Goal: Task Accomplishment & Management: Complete application form

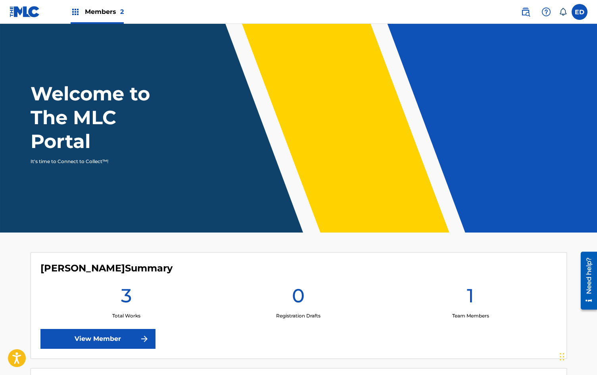
click at [576, 8] on label at bounding box center [579, 12] width 16 height 16
click at [579, 12] on input "ED [PERSON_NAME] [PERSON_NAME][EMAIL_ADDRESS][DOMAIN_NAME] Notification Prefere…" at bounding box center [579, 12] width 0 height 0
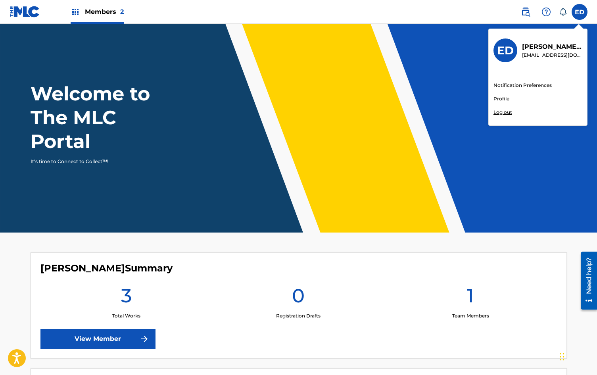
click at [561, 11] on icon at bounding box center [563, 12] width 8 height 8
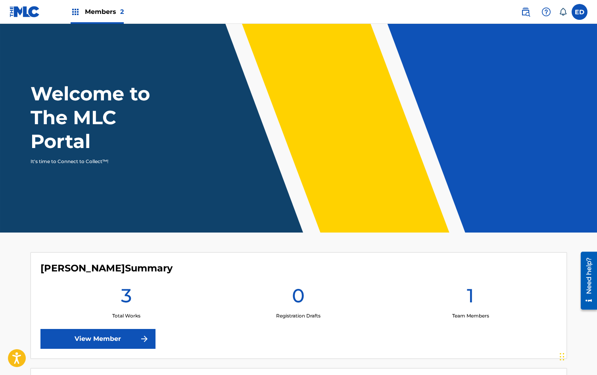
click at [541, 12] on div at bounding box center [546, 12] width 16 height 16
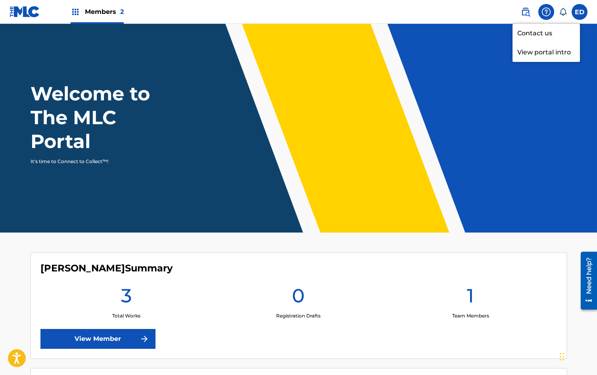
click at [523, 10] on img at bounding box center [526, 12] width 10 height 10
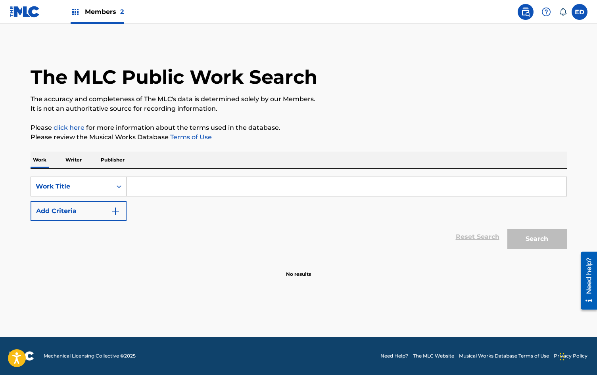
click at [523, 11] on img at bounding box center [526, 12] width 10 height 10
click at [82, 14] on div "Members 2" at bounding box center [97, 11] width 53 height 23
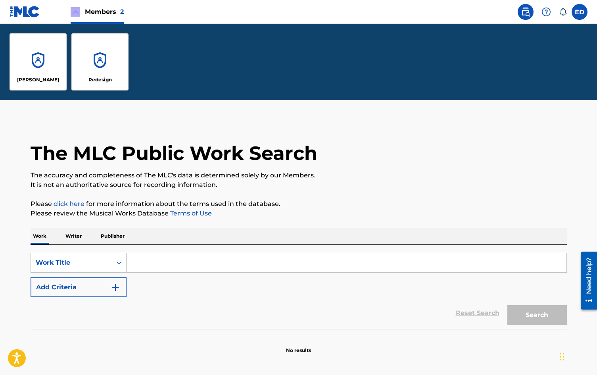
click at [13, 78] on div "[PERSON_NAME]" at bounding box center [38, 79] width 51 height 7
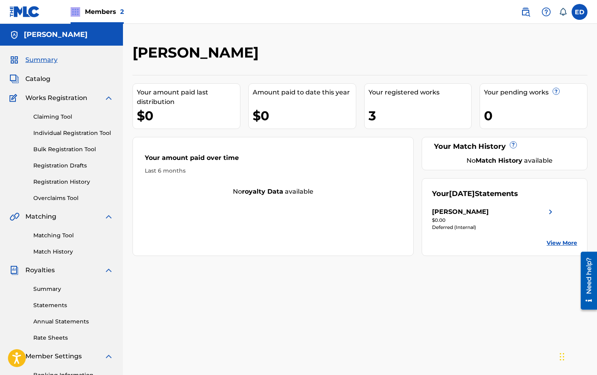
click at [75, 197] on link "Overclaims Tool" at bounding box center [73, 198] width 80 height 8
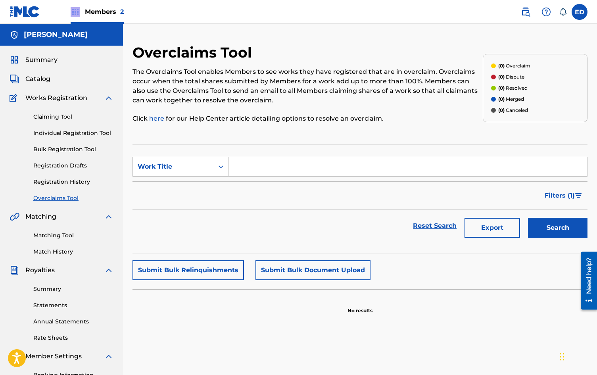
click at [78, 186] on link "Registration History" at bounding box center [73, 182] width 80 height 8
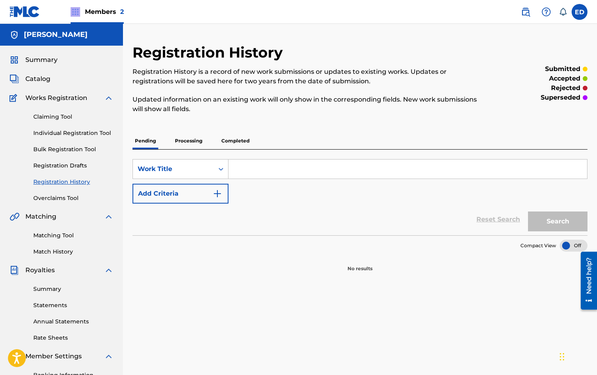
click at [49, 165] on link "Registration Drafts" at bounding box center [73, 165] width 80 height 8
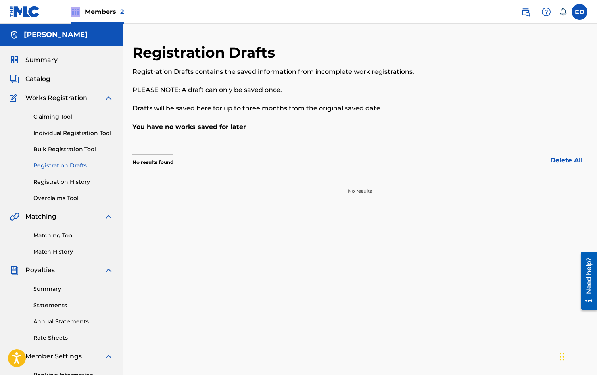
click at [67, 146] on link "Bulk Registration Tool" at bounding box center [73, 149] width 80 height 8
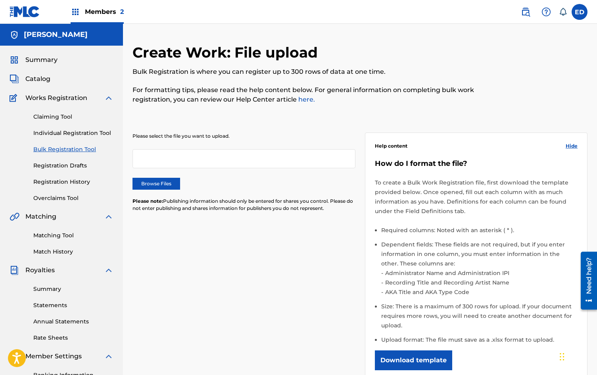
click at [70, 140] on div "Claiming Tool Individual Registration Tool Bulk Registration Tool Registration …" at bounding box center [62, 153] width 104 height 100
click at [71, 137] on link "Individual Registration Tool" at bounding box center [73, 133] width 80 height 8
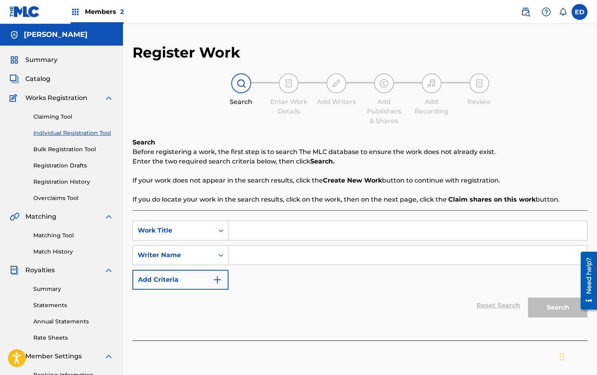
click at [266, 216] on div "SearchWithCriteria6d792431-da27-4d71-b028-5e902ff85a3e Work Title SearchWithCri…" at bounding box center [359, 275] width 455 height 130
click at [266, 224] on input "Search Form" at bounding box center [407, 230] width 358 height 19
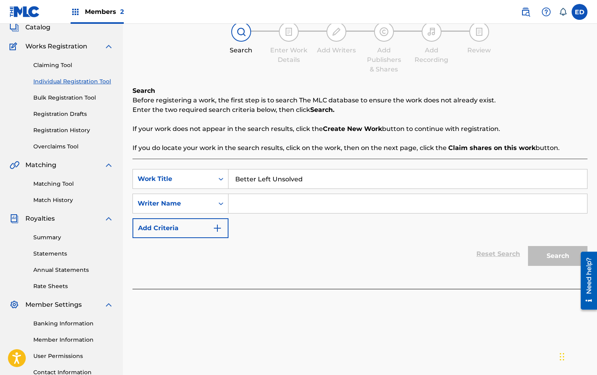
scroll to position [54, 0]
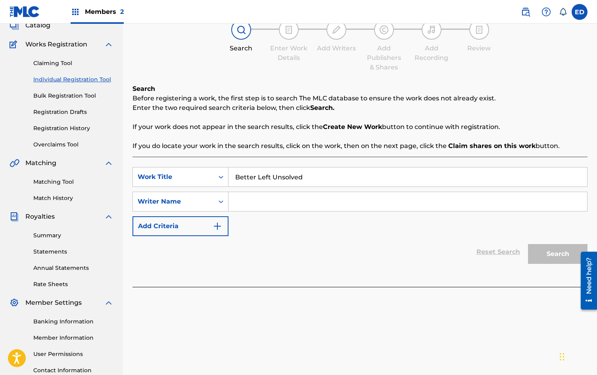
type input "Better Left Unsolved"
click at [265, 207] on input "Search Form" at bounding box center [407, 201] width 358 height 19
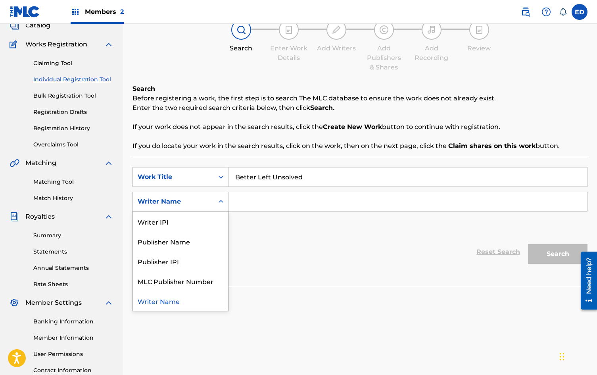
click at [218, 202] on icon "Search Form" at bounding box center [221, 201] width 8 height 8
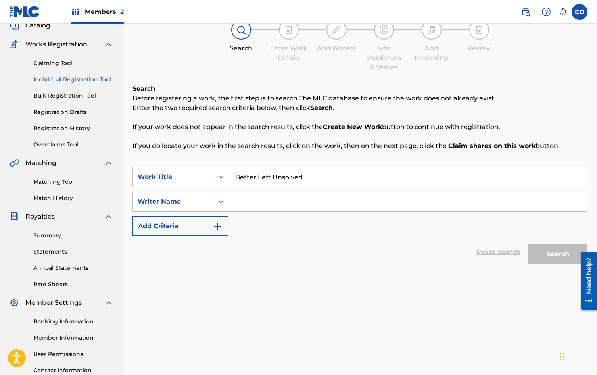
click at [218, 202] on icon "Search Form" at bounding box center [221, 201] width 8 height 8
click at [55, 62] on link "Claiming Tool" at bounding box center [73, 63] width 80 height 8
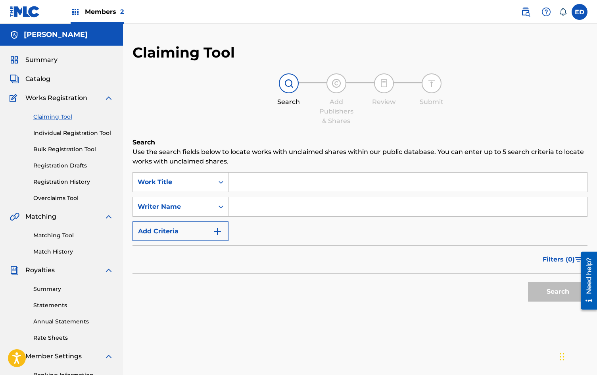
click at [48, 78] on span "Catalog" at bounding box center [37, 79] width 25 height 10
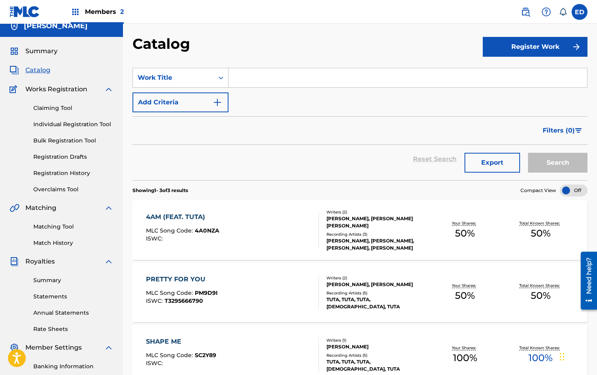
scroll to position [117, 0]
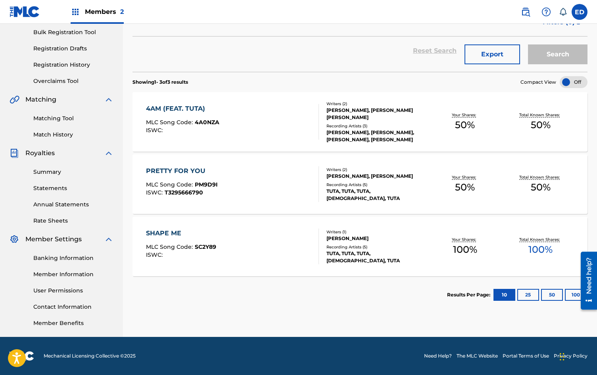
click at [526, 289] on button "25" at bounding box center [528, 295] width 22 height 12
click at [505, 299] on button "10" at bounding box center [504, 295] width 22 height 12
click at [360, 307] on section "Results Per Page: 10 25 50 100" at bounding box center [359, 294] width 455 height 37
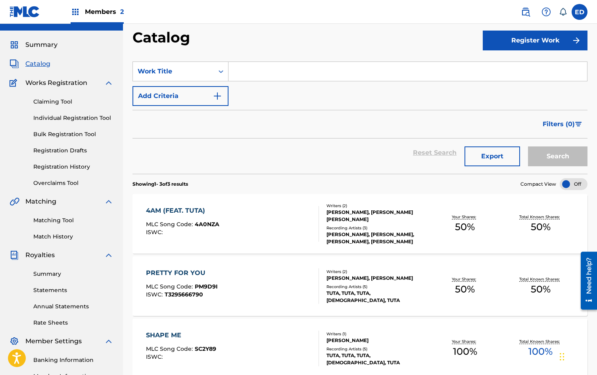
scroll to position [0, 0]
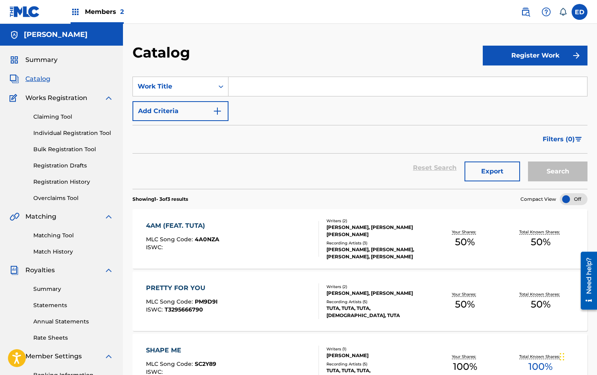
click at [300, 211] on div "4AM (FEAT. TUTA) MLC Song Code : 4A0NZA ISWC : Writers ( 2 ) [PERSON_NAME], [PE…" at bounding box center [359, 238] width 455 height 59
click at [285, 289] on div "PRETTY FOR YOU MLC Song Code : PM9D9I ISWC : T3295666790" at bounding box center [232, 301] width 173 height 36
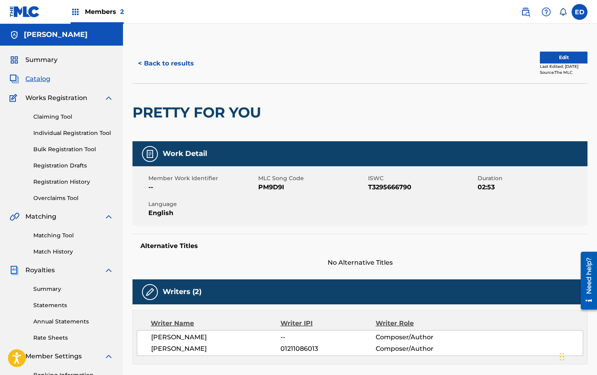
click at [180, 67] on button "< Back to results" at bounding box center [165, 64] width 67 height 20
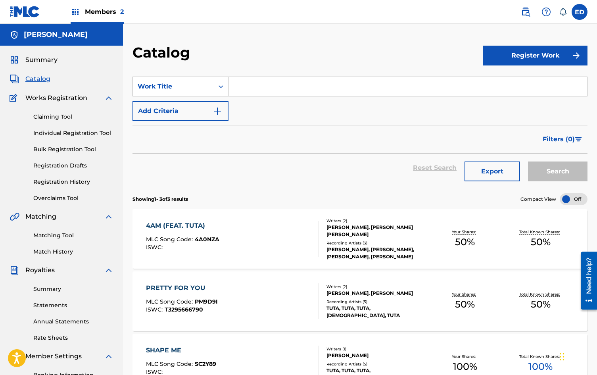
click at [80, 167] on link "Registration Drafts" at bounding box center [73, 165] width 80 height 8
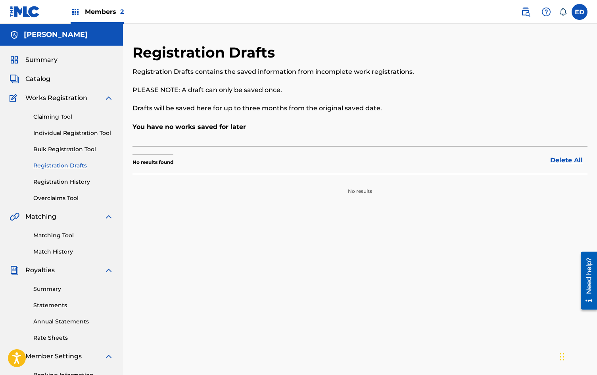
click at [69, 188] on div "Claiming Tool Individual Registration Tool Bulk Registration Tool Registration …" at bounding box center [62, 153] width 104 height 100
click at [69, 184] on link "Registration History" at bounding box center [73, 182] width 80 height 8
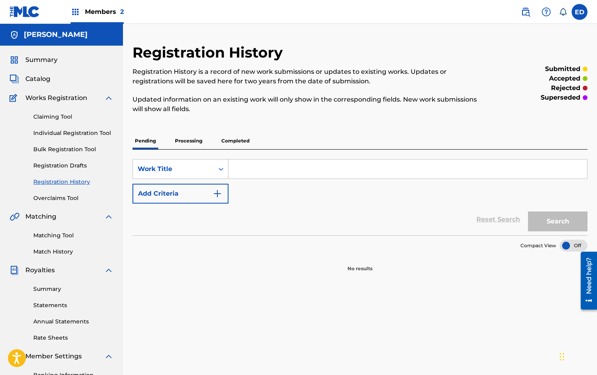
click at [68, 194] on link "Overclaims Tool" at bounding box center [73, 198] width 80 height 8
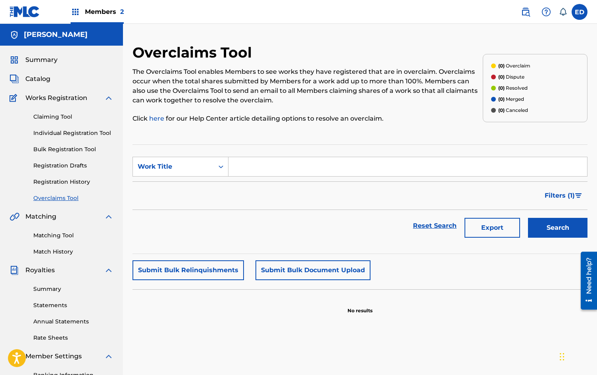
click at [73, 149] on link "Bulk Registration Tool" at bounding box center [73, 149] width 80 height 8
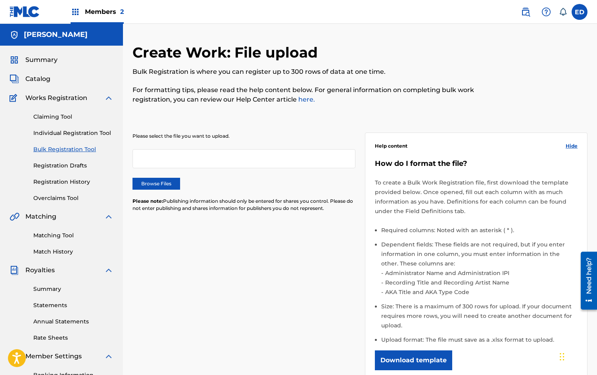
click at [79, 125] on div "Claiming Tool Individual Registration Tool Bulk Registration Tool Registration …" at bounding box center [62, 153] width 104 height 100
click at [80, 131] on link "Individual Registration Tool" at bounding box center [73, 133] width 80 height 8
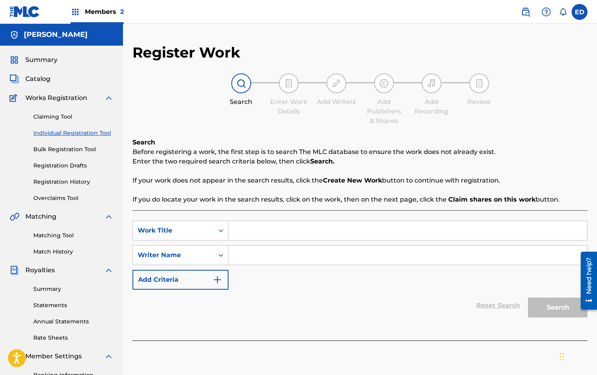
click at [58, 119] on link "Claiming Tool" at bounding box center [73, 117] width 80 height 8
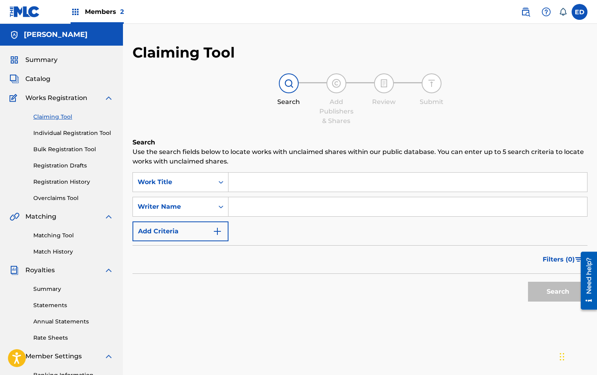
click at [67, 183] on link "Registration History" at bounding box center [73, 182] width 80 height 8
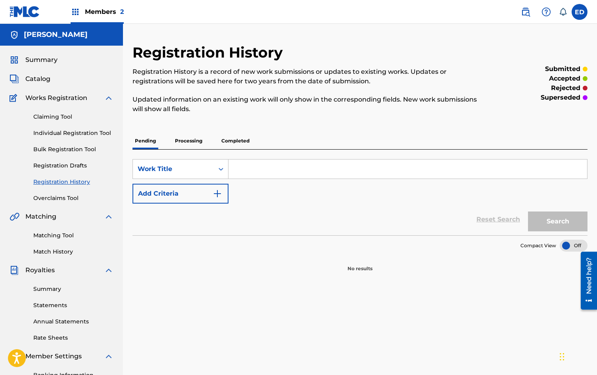
click at [74, 148] on link "Bulk Registration Tool" at bounding box center [73, 149] width 80 height 8
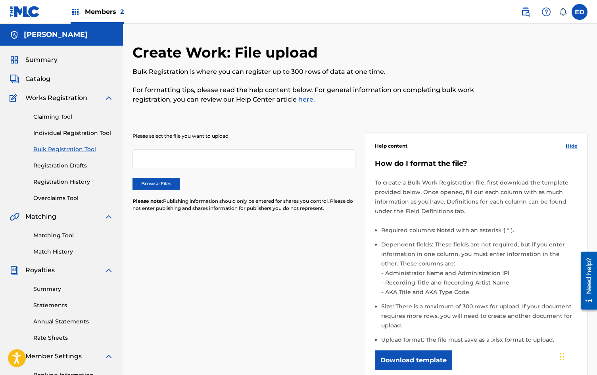
click at [79, 135] on link "Individual Registration Tool" at bounding box center [73, 133] width 80 height 8
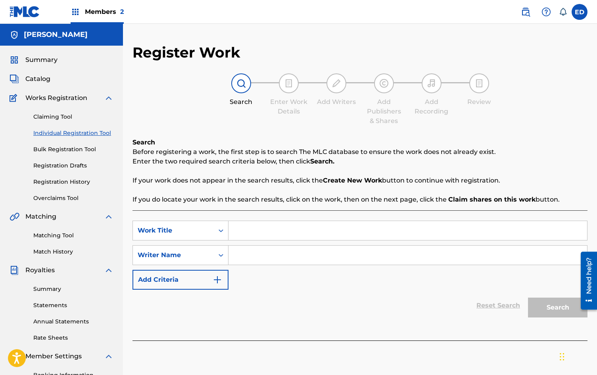
click at [33, 63] on span "Summary" at bounding box center [41, 60] width 32 height 10
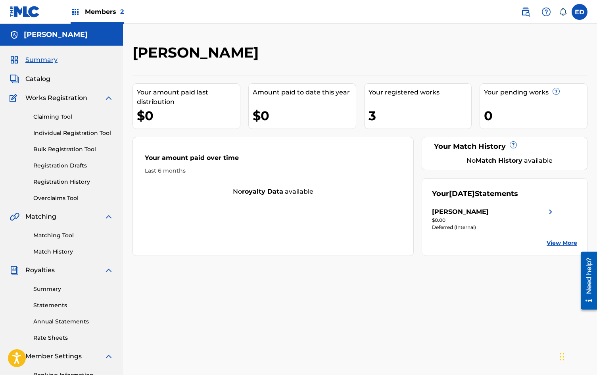
click at [37, 75] on span "Catalog" at bounding box center [37, 79] width 25 height 10
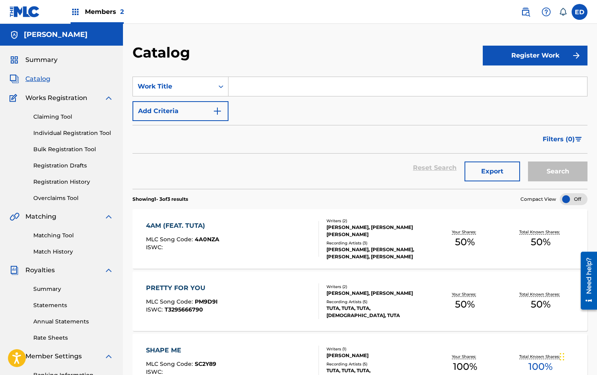
click at [67, 196] on link "Overclaims Tool" at bounding box center [73, 198] width 80 height 8
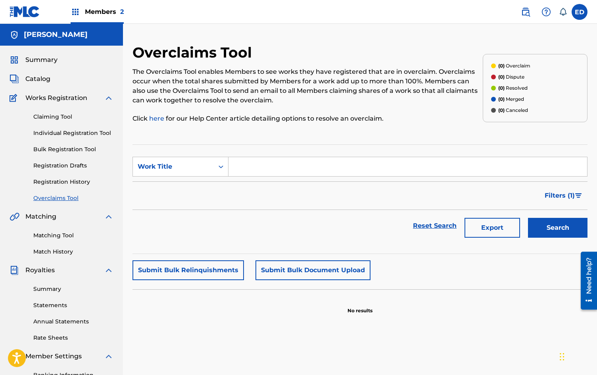
click at [66, 136] on link "Individual Registration Tool" at bounding box center [73, 133] width 80 height 8
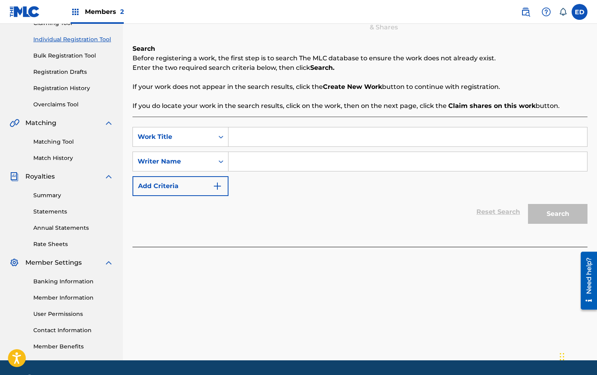
scroll to position [95, 0]
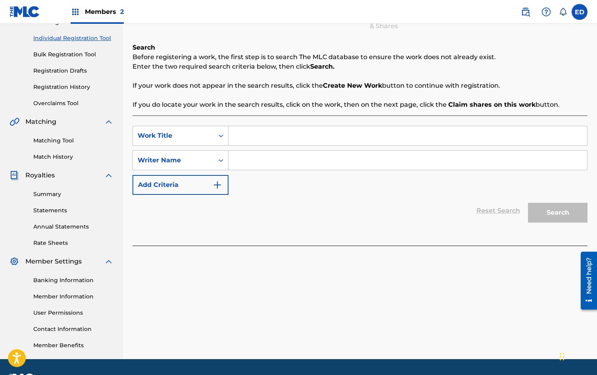
click at [264, 141] on input "Search Form" at bounding box center [407, 135] width 358 height 19
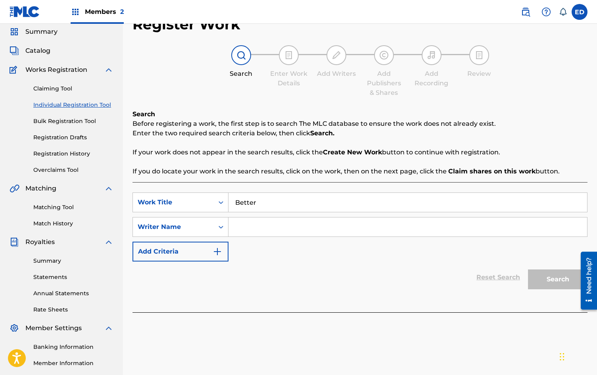
scroll to position [27, 0]
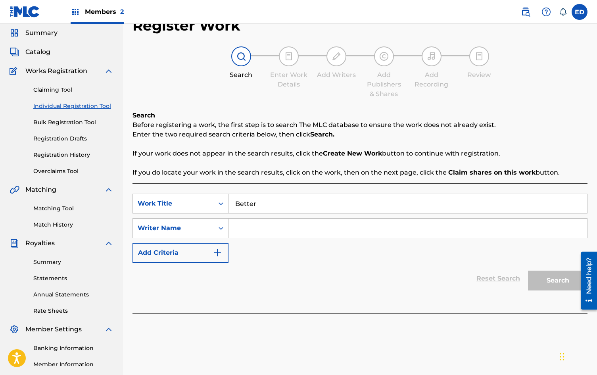
type input "Better"
click at [50, 214] on div "Matching Tool Match History" at bounding box center [62, 211] width 104 height 34
click at [58, 207] on link "Matching Tool" at bounding box center [73, 208] width 80 height 8
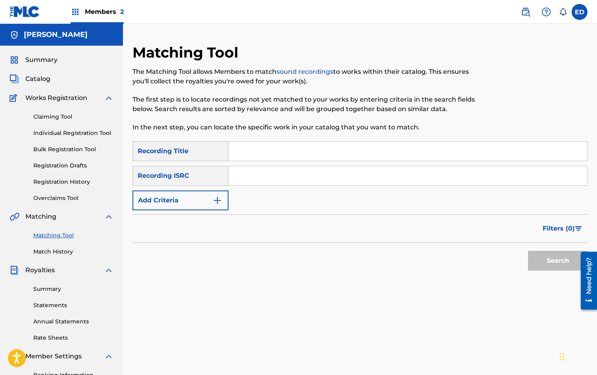
click at [40, 80] on span "Catalog" at bounding box center [37, 79] width 25 height 10
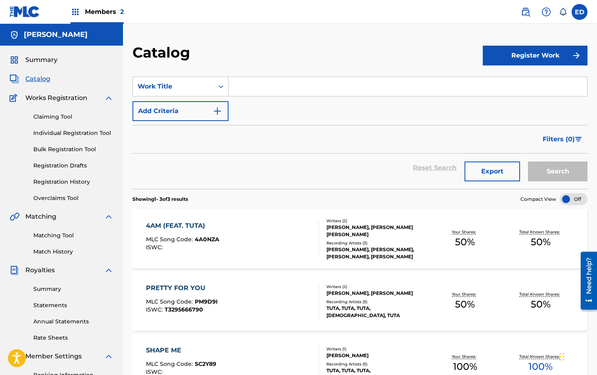
click at [48, 62] on span "Summary" at bounding box center [41, 60] width 32 height 10
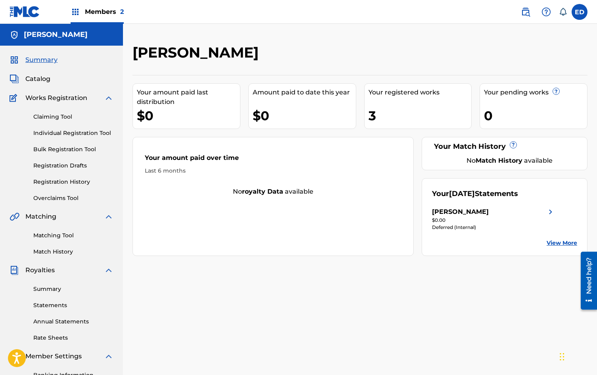
click at [61, 93] on div "Summary Catalog Works Registration Claiming Tool Individual Registration Tool B…" at bounding box center [61, 250] width 123 height 408
click at [60, 100] on span "Works Registration" at bounding box center [56, 98] width 62 height 10
click at [61, 132] on link "Individual Registration Tool" at bounding box center [73, 133] width 80 height 8
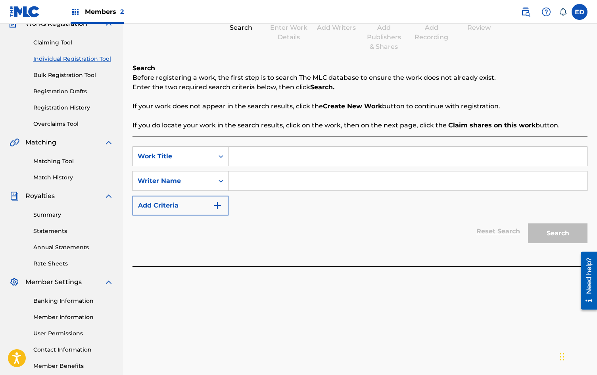
scroll to position [77, 0]
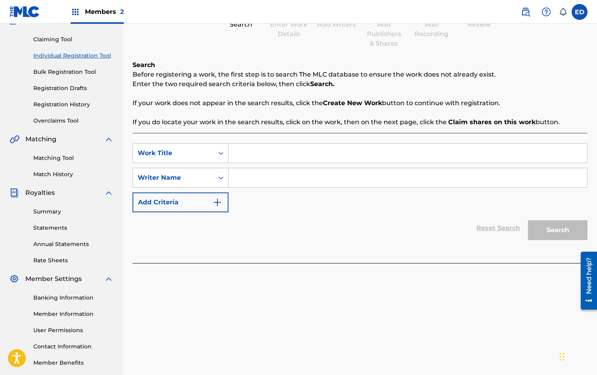
click at [276, 158] on input "Search Form" at bounding box center [407, 153] width 358 height 19
type input "Working Overtime"
click at [292, 183] on input "Search Form" at bounding box center [407, 177] width 358 height 19
type input "e"
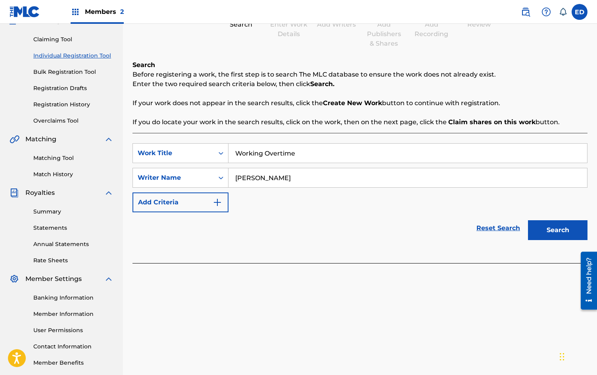
type input "[PERSON_NAME]"
click at [528, 220] on button "Search" at bounding box center [557, 230] width 59 height 20
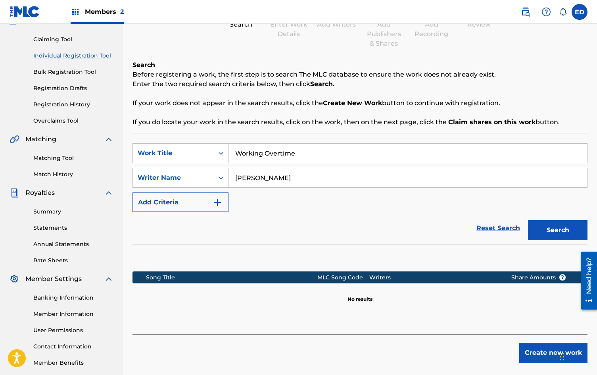
scroll to position [92, 0]
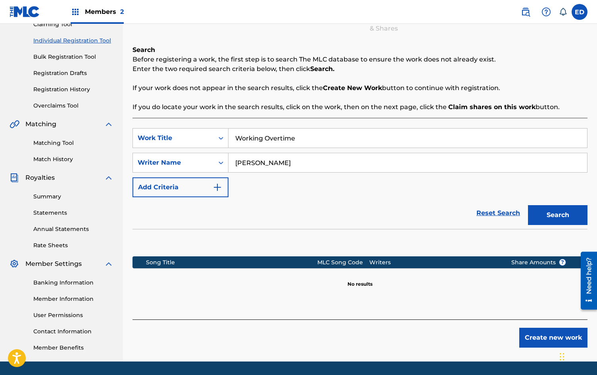
click at [550, 345] on button "Create new work" at bounding box center [553, 337] width 68 height 20
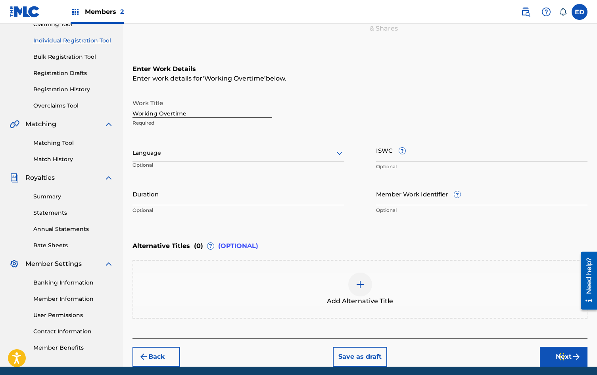
click at [313, 149] on div at bounding box center [238, 153] width 212 height 10
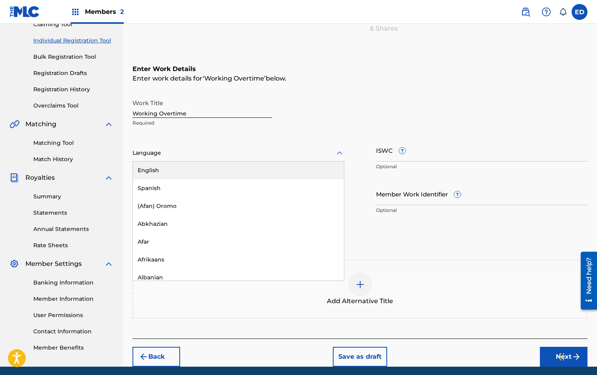
click at [287, 168] on div "English" at bounding box center [238, 170] width 211 height 18
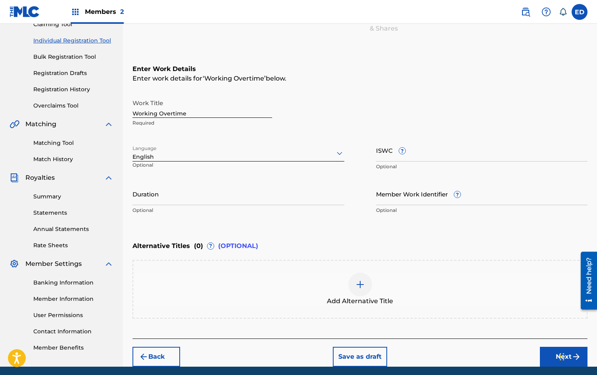
click at [404, 165] on p "Optional" at bounding box center [482, 166] width 212 height 7
click at [433, 158] on input "ISWC ?" at bounding box center [482, 150] width 212 height 23
paste input "QZTBE2560576"
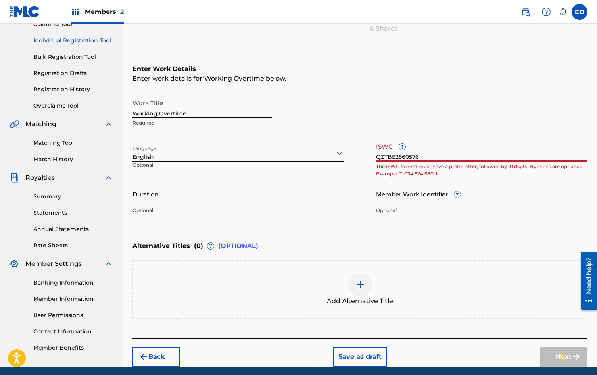
type input "QZTBE2560576"
click at [389, 110] on div "Work Title Working Overtime Required" at bounding box center [359, 113] width 455 height 36
click at [414, 157] on input "QZTBE2560576" at bounding box center [482, 150] width 212 height 23
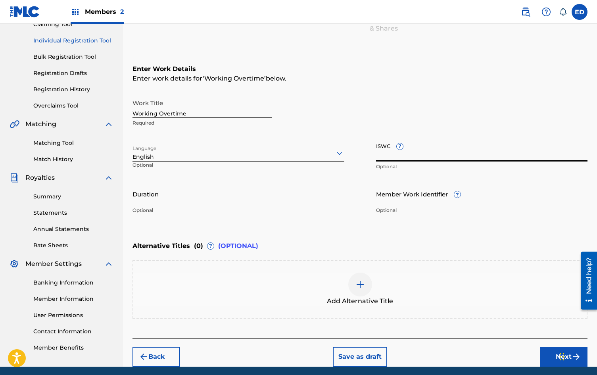
paste input "T3339003297"
type input "T3339003297"
click at [254, 195] on input "Duration" at bounding box center [238, 193] width 212 height 23
paste input "00:03:12"
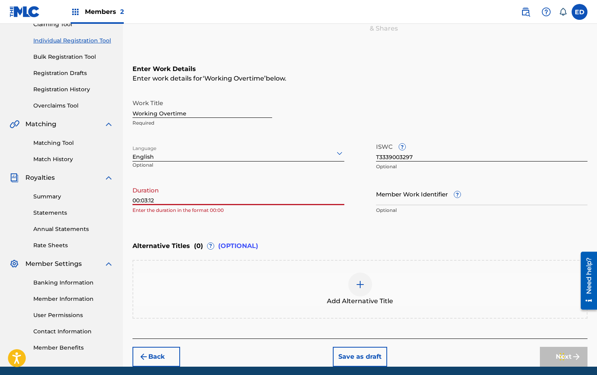
drag, startPoint x: 141, startPoint y: 201, endPoint x: 116, endPoint y: 201, distance: 25.4
click at [116, 201] on main "[PERSON_NAME] Summary Catalog Works Registration Claiming Tool Individual Regis…" at bounding box center [298, 148] width 597 height 435
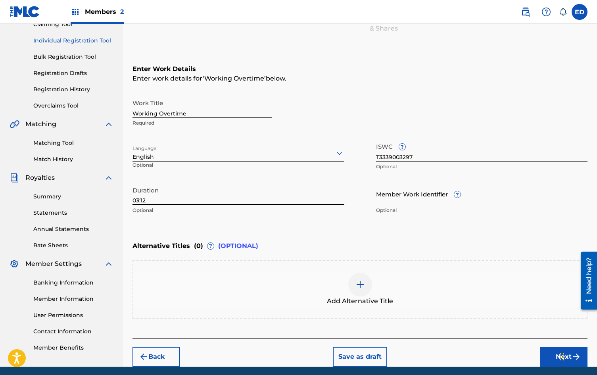
type input "03:12"
click at [255, 221] on div "Enter Work Details Enter work details for ‘ Working Overtime ’ below. Work Titl…" at bounding box center [359, 141] width 455 height 192
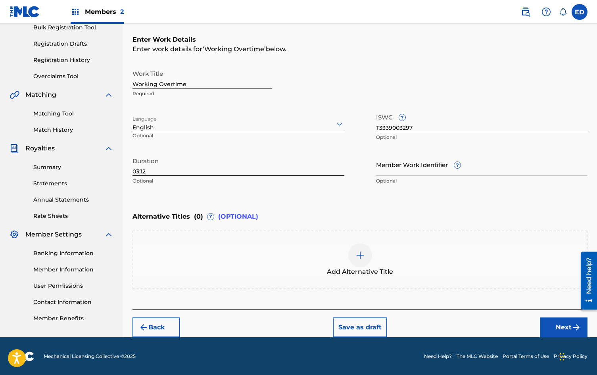
click at [434, 163] on input "Member Work Identifier ?" at bounding box center [482, 164] width 212 height 23
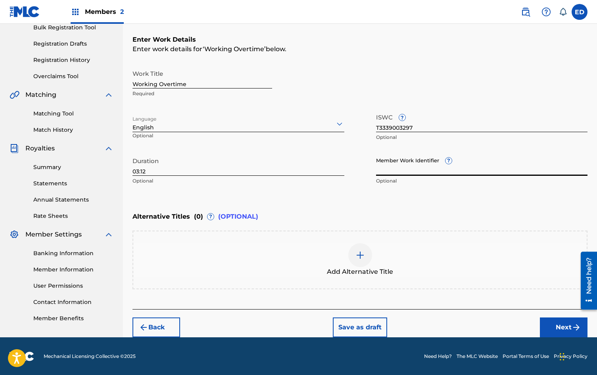
click at [551, 321] on button "Next" at bounding box center [564, 327] width 48 height 20
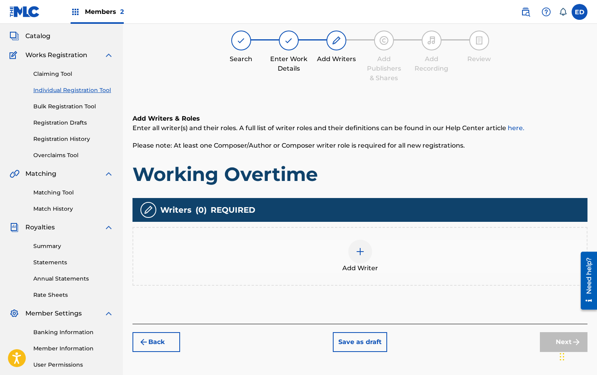
scroll to position [36, 0]
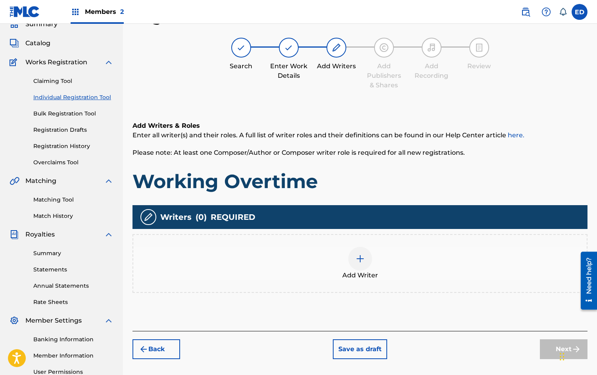
click at [350, 254] on div at bounding box center [360, 259] width 24 height 24
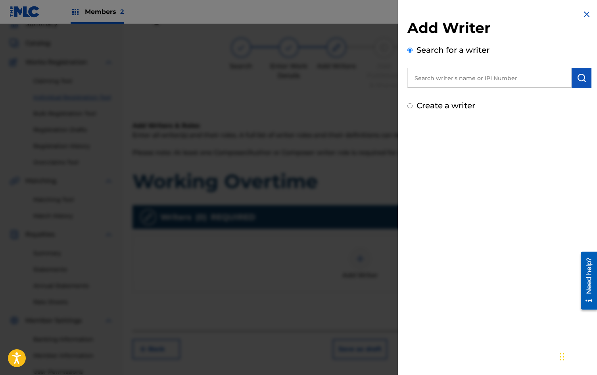
click at [487, 81] on input "text" at bounding box center [489, 78] width 164 height 20
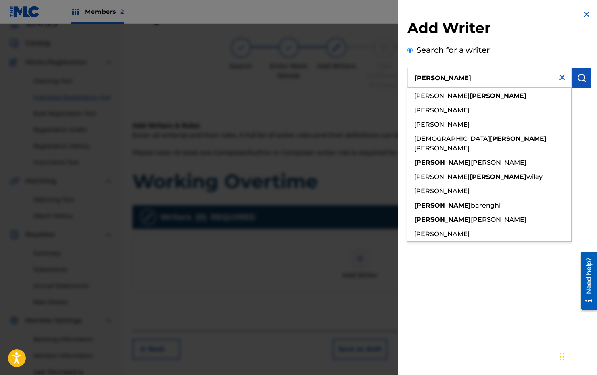
click at [482, 56] on div "Search for a writer [PERSON_NAME] [PERSON_NAME] [PERSON_NAME] [PERSON_NAME] zaf…" at bounding box center [499, 66] width 184 height 44
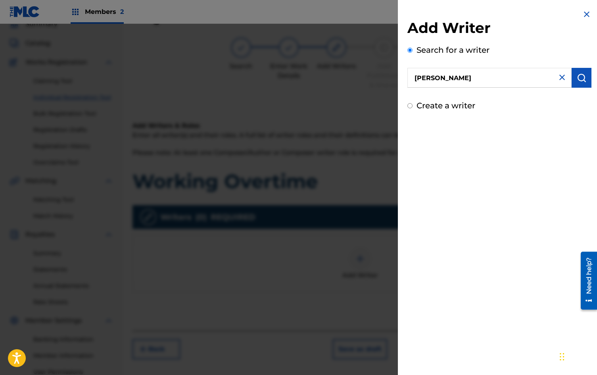
click at [438, 71] on input "[PERSON_NAME]" at bounding box center [489, 78] width 164 height 20
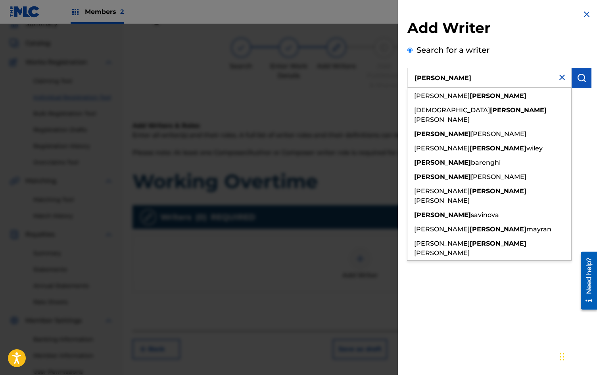
click at [462, 83] on input "[PERSON_NAME]" at bounding box center [489, 78] width 164 height 20
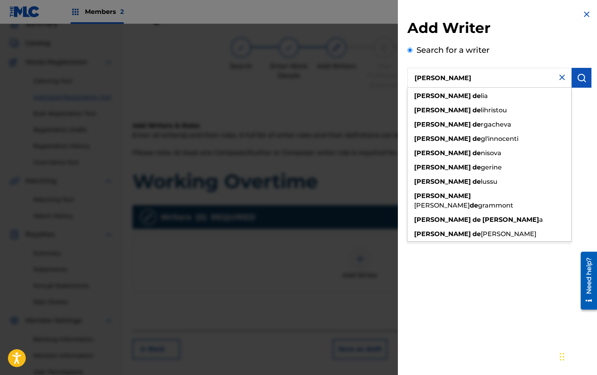
type input "[PERSON_NAME]"
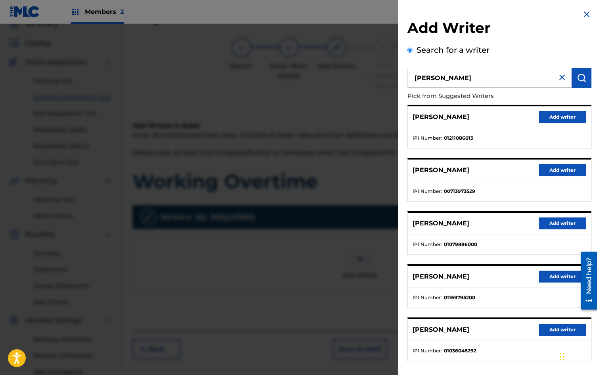
click at [538, 117] on button "Add writer" at bounding box center [562, 117] width 48 height 12
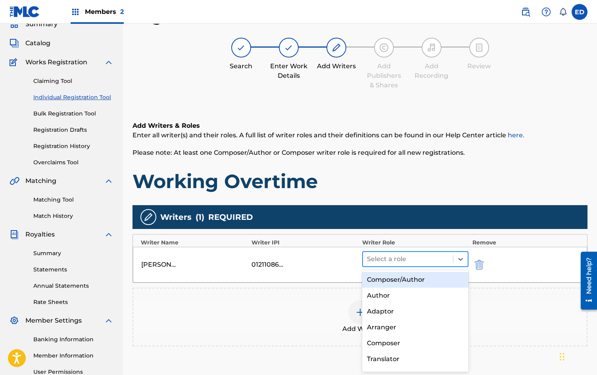
click at [387, 260] on div at bounding box center [408, 258] width 82 height 11
click at [390, 278] on div "Composer/Author" at bounding box center [415, 280] width 106 height 16
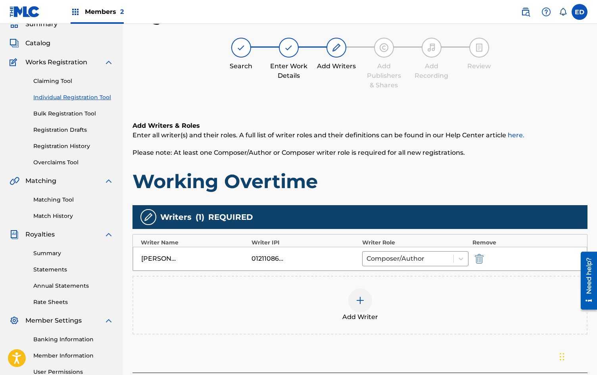
click at [349, 298] on div at bounding box center [360, 300] width 24 height 24
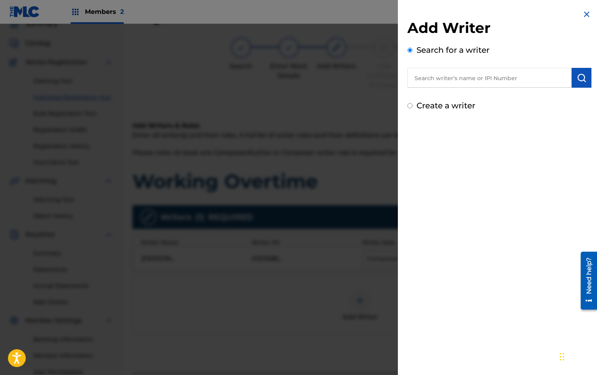
click at [459, 88] on div "Add Writer Search for a writer Create a writer" at bounding box center [499, 65] width 184 height 92
click at [450, 82] on input "text" at bounding box center [489, 78] width 164 height 20
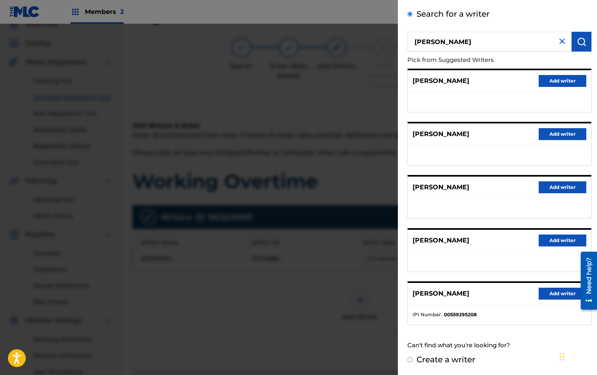
scroll to position [0, 0]
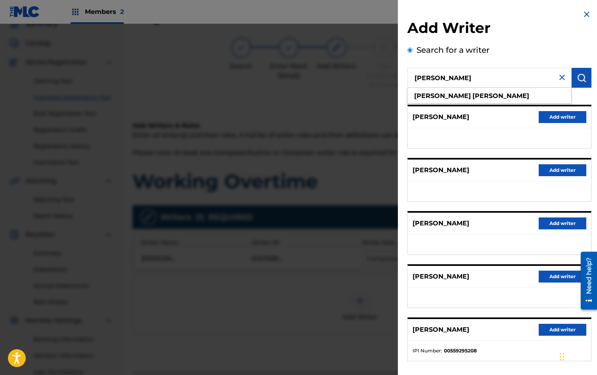
click at [438, 76] on input "[PERSON_NAME]" at bounding box center [489, 78] width 164 height 20
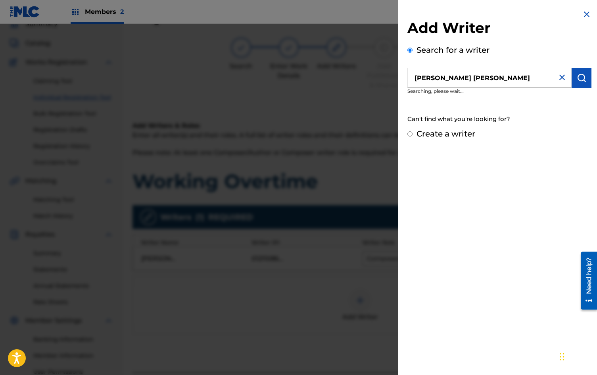
click at [438, 76] on input "[PERSON_NAME] [PERSON_NAME]" at bounding box center [489, 78] width 164 height 20
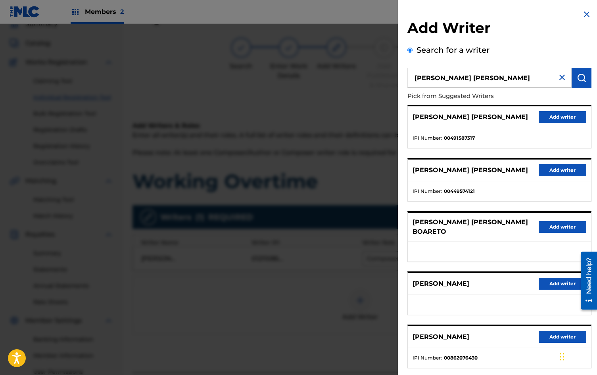
click at [438, 76] on input "[PERSON_NAME] [PERSON_NAME]" at bounding box center [489, 78] width 164 height 20
type input "[PERSON_NAME]"
click at [438, 76] on input "[PERSON_NAME]" at bounding box center [489, 78] width 164 height 20
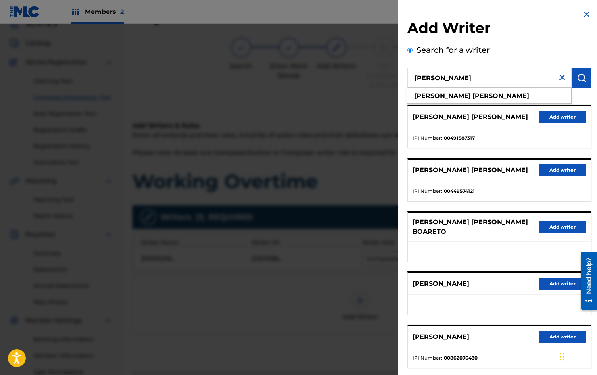
click at [438, 76] on input "[PERSON_NAME]" at bounding box center [489, 78] width 164 height 20
click at [454, 84] on input "text" at bounding box center [489, 78] width 164 height 20
paste input "1141913387"
type input "1141913387"
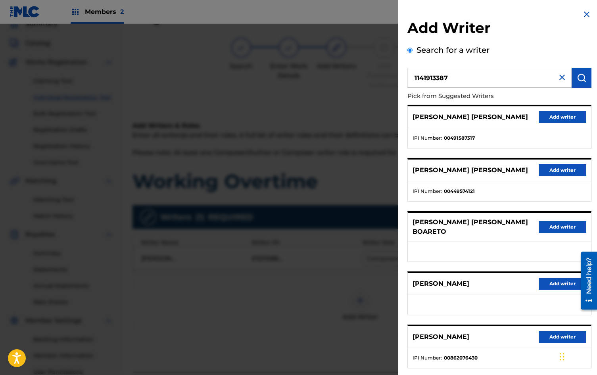
click at [581, 78] on img "submit" at bounding box center [581, 78] width 10 height 10
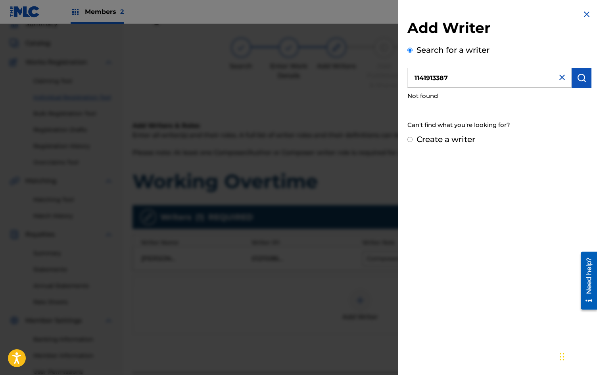
click at [440, 140] on label "Create a writer" at bounding box center [445, 139] width 59 height 10
radio input "true"
click at [412, 140] on input "Create a writer" at bounding box center [409, 139] width 5 height 5
radio input "false"
radio input "true"
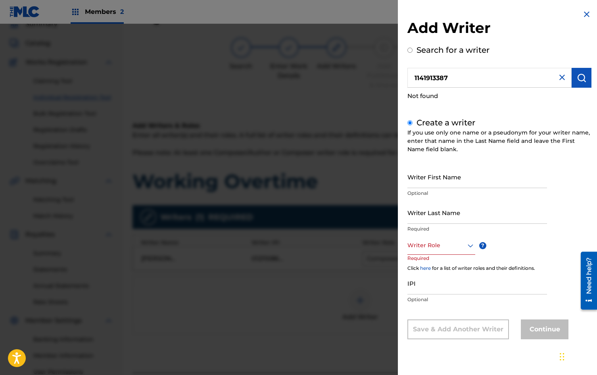
click at [431, 179] on input "Writer First Name" at bounding box center [477, 176] width 140 height 23
type input "[PERSON_NAME] [PERSON_NAME]"
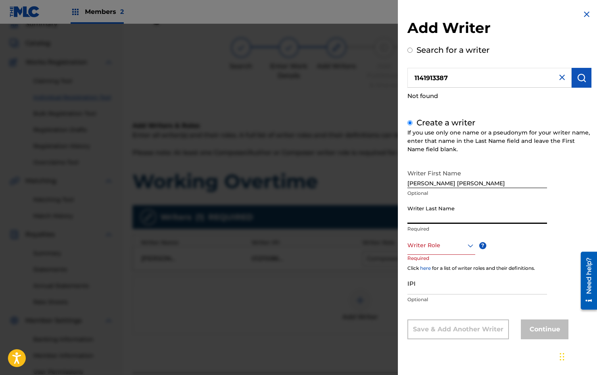
click at [429, 204] on input "Writer Last Name" at bounding box center [477, 212] width 140 height 23
type input "[PERSON_NAME]"
click at [434, 251] on div "Writer Role" at bounding box center [441, 246] width 68 height 18
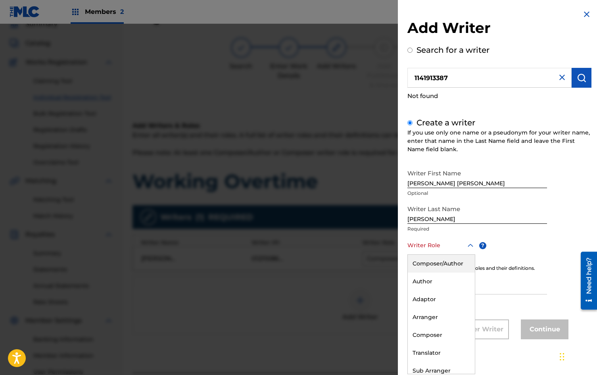
click at [436, 263] on div "Composer/Author" at bounding box center [441, 264] width 67 height 18
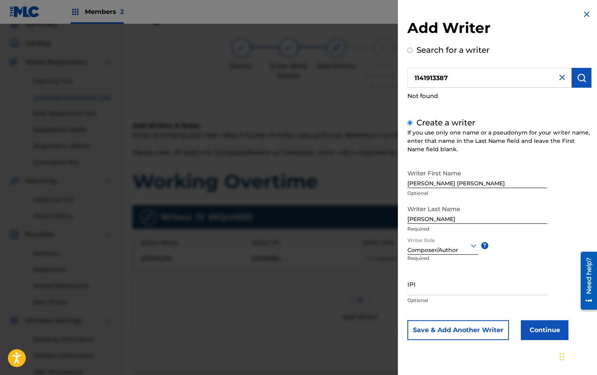
click at [434, 285] on input "IPI" at bounding box center [477, 283] width 140 height 23
paste input "1141913387"
type input "1141913387"
click at [509, 263] on div "Writer First Name [PERSON_NAME] [PERSON_NAME] Optional Writer Last Name [PERSON…" at bounding box center [499, 252] width 184 height 174
click at [530, 332] on button "Continue" at bounding box center [545, 330] width 48 height 20
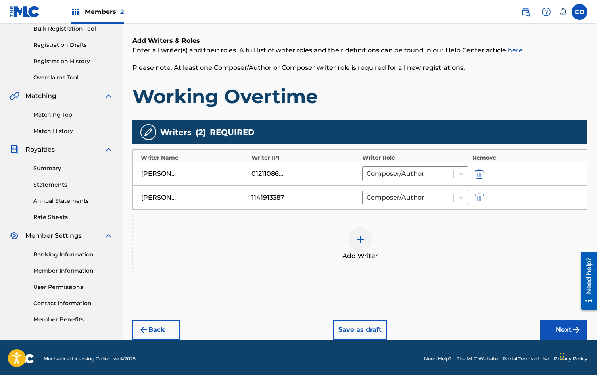
scroll to position [123, 0]
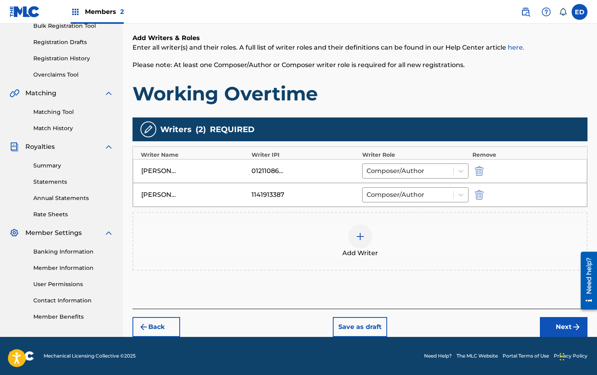
click at [549, 325] on button "Next" at bounding box center [564, 327] width 48 height 20
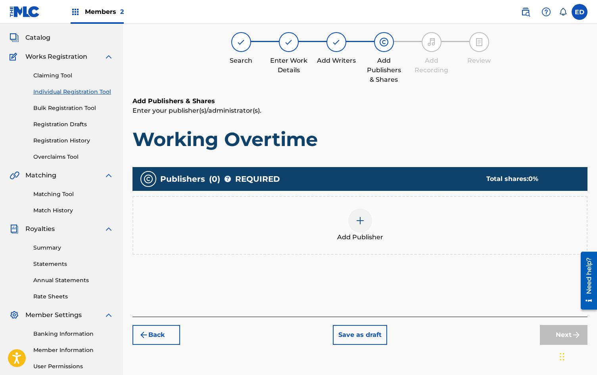
scroll to position [36, 0]
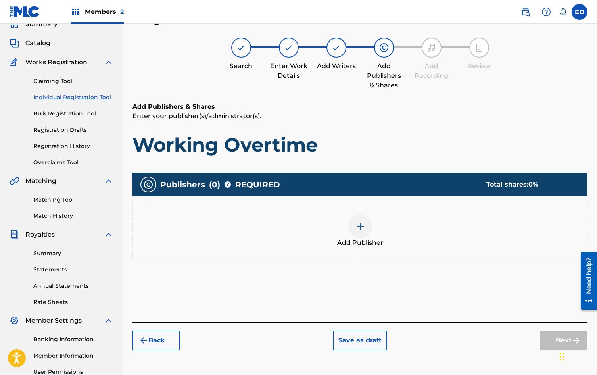
click at [363, 235] on div at bounding box center [360, 226] width 24 height 24
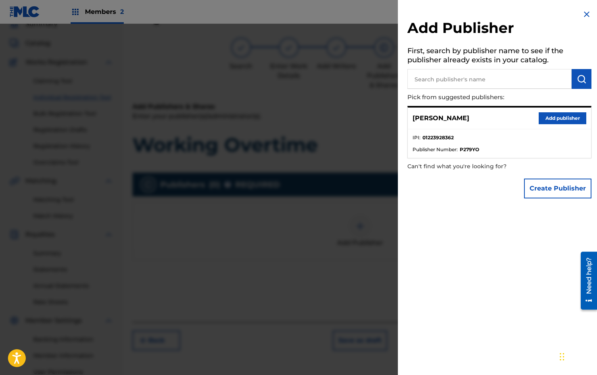
click at [520, 79] on input "text" at bounding box center [489, 79] width 164 height 20
type input "redesign"
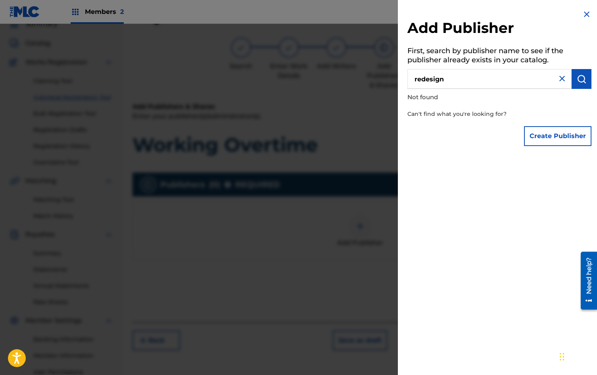
click at [520, 79] on input "redesign" at bounding box center [489, 79] width 164 height 20
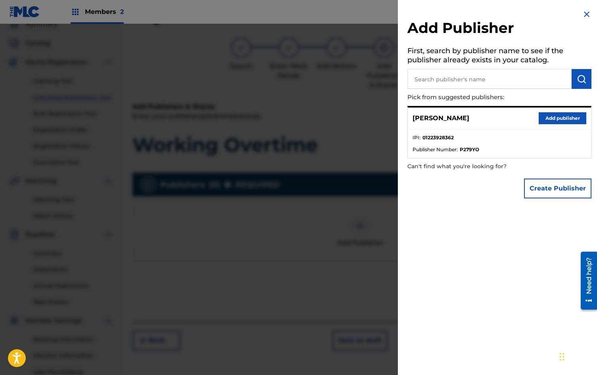
click at [455, 85] on input "text" at bounding box center [489, 79] width 164 height 20
paste input "1223928362"
type input "1223928362"
click at [455, 85] on input "1223928362" at bounding box center [489, 79] width 164 height 20
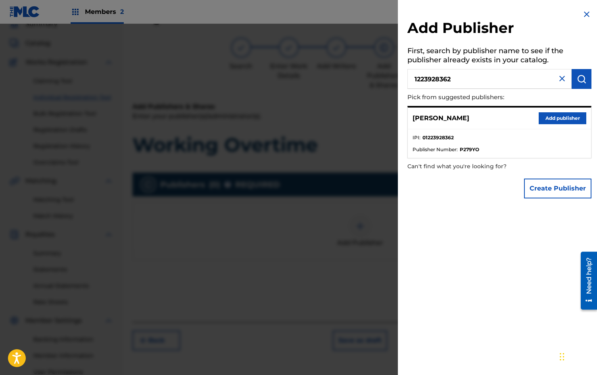
click at [455, 85] on input "1223928362" at bounding box center [489, 79] width 164 height 20
click at [566, 116] on button "Add publisher" at bounding box center [562, 118] width 48 height 12
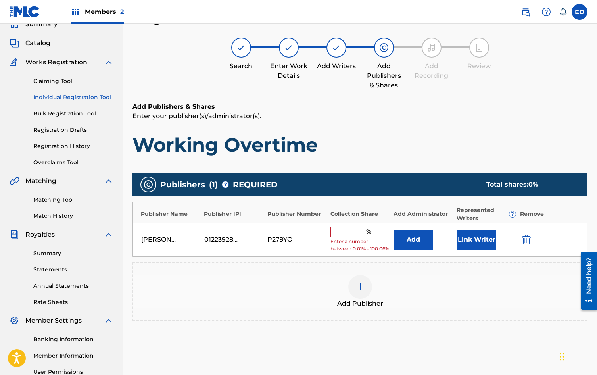
click at [335, 235] on input "text" at bounding box center [348, 232] width 36 height 10
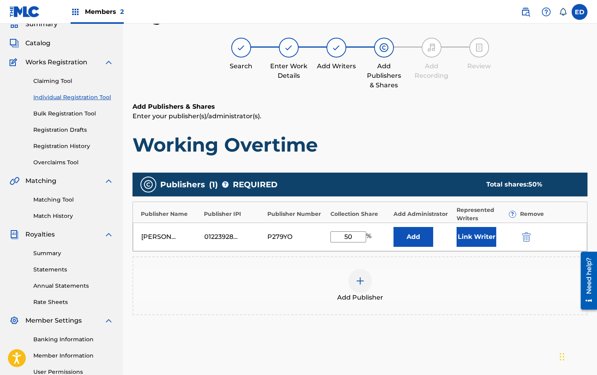
type input "50"
click at [287, 279] on div "Add Publisher" at bounding box center [359, 285] width 453 height 33
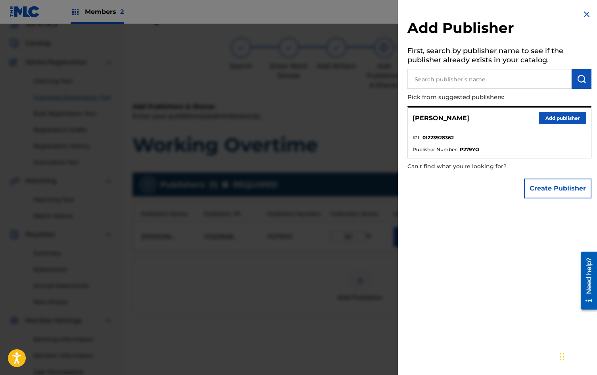
click at [316, 230] on div at bounding box center [298, 211] width 597 height 375
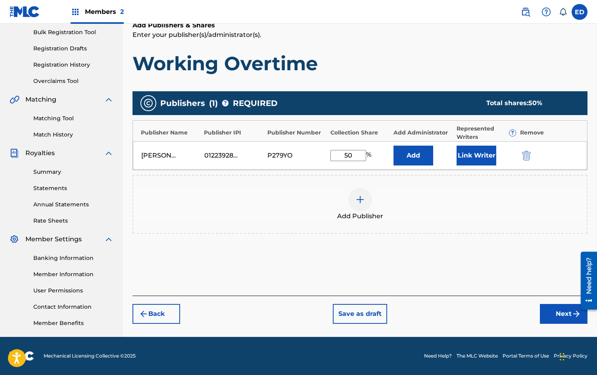
click at [565, 320] on button "Next" at bounding box center [564, 314] width 48 height 20
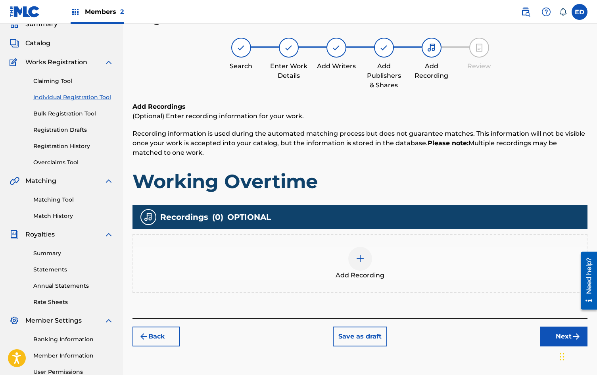
click at [409, 243] on div "Add Recording" at bounding box center [359, 263] width 455 height 59
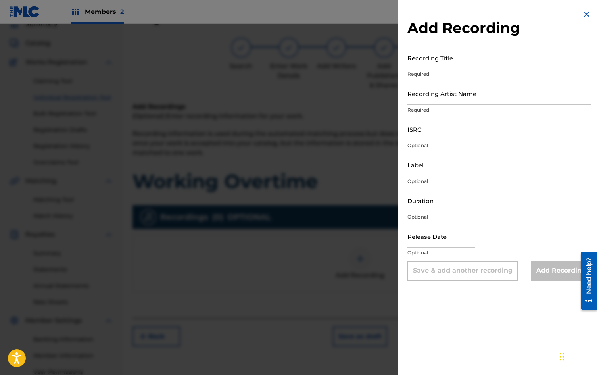
click at [425, 69] on div "Recording Title Required" at bounding box center [499, 64] width 184 height 36
click at [416, 60] on input "Recording Title" at bounding box center [499, 57] width 184 height 23
type input "Working Overtime"
click at [429, 94] on input "Recording Artist Name" at bounding box center [499, 93] width 184 height 23
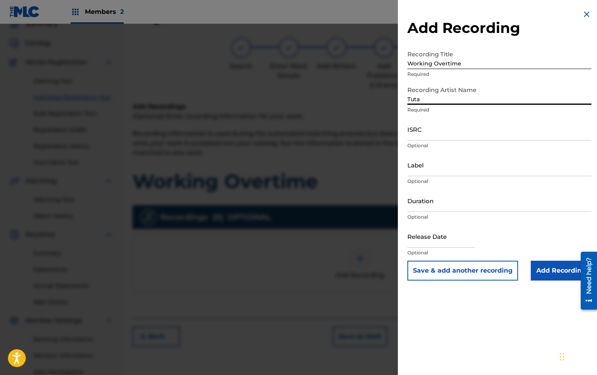
type input "Tuta"
click at [432, 134] on input "ISRC" at bounding box center [499, 129] width 184 height 23
paste input "QZTBE2560576"
type input "QZTBE2560576"
click at [435, 182] on p "Optional" at bounding box center [499, 181] width 184 height 7
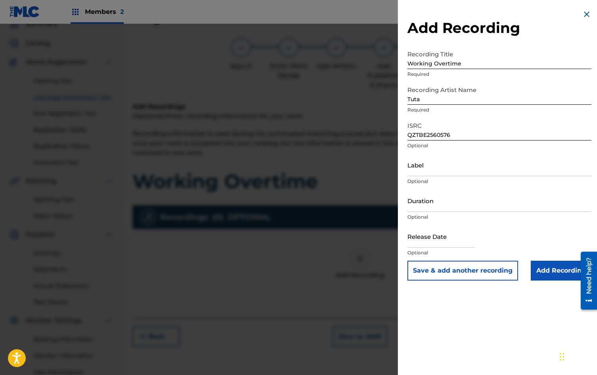
click at [435, 163] on input "Label" at bounding box center [499, 164] width 184 height 23
click at [434, 197] on input "Duration" at bounding box center [499, 200] width 184 height 23
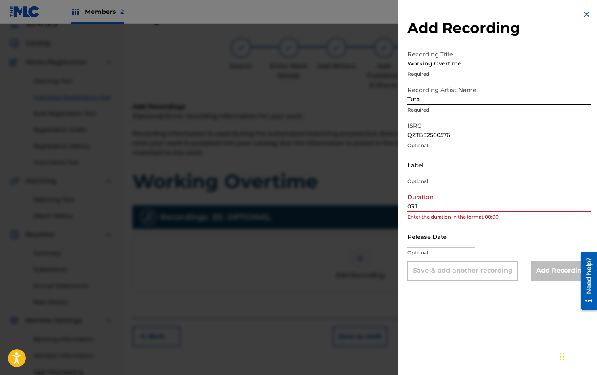
type input "03:12"
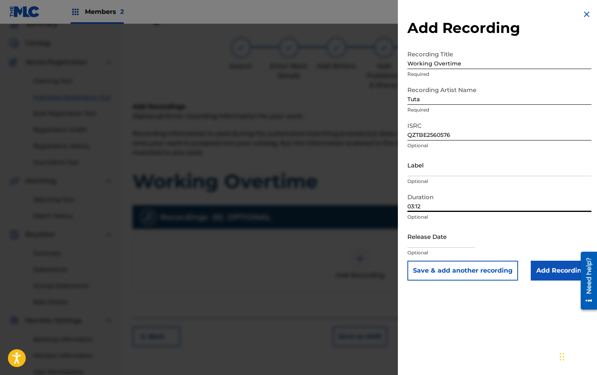
click at [561, 264] on input "Add Recording" at bounding box center [560, 270] width 61 height 20
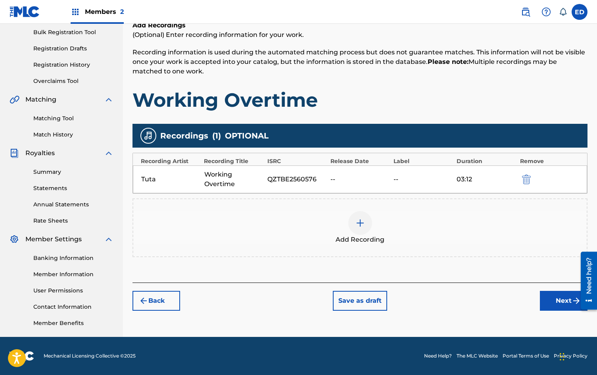
click at [546, 301] on button "Next" at bounding box center [564, 301] width 48 height 20
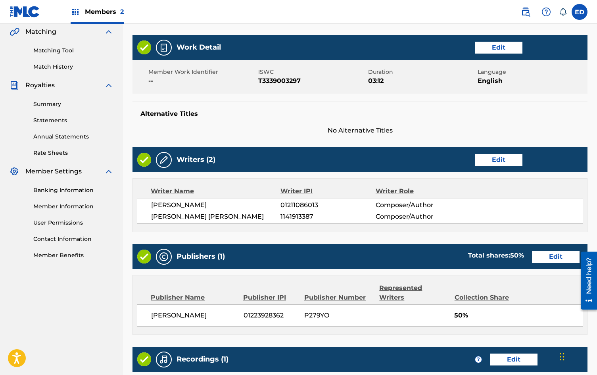
scroll to position [301, 0]
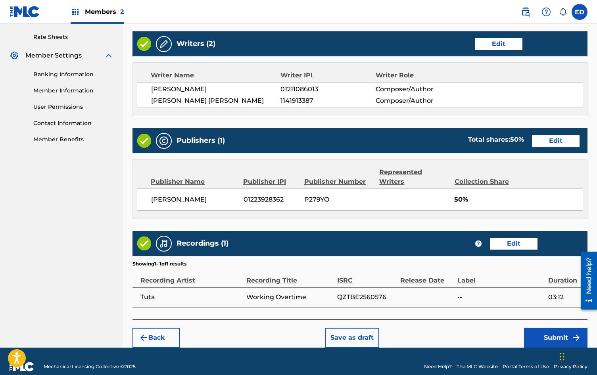
click at [549, 327] on button "Submit" at bounding box center [555, 337] width 63 height 20
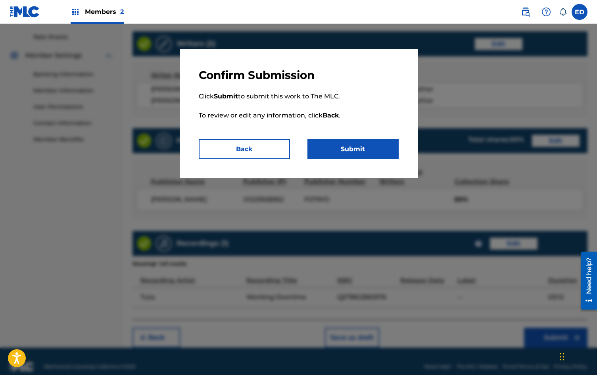
click at [325, 150] on button "Submit" at bounding box center [352, 149] width 91 height 20
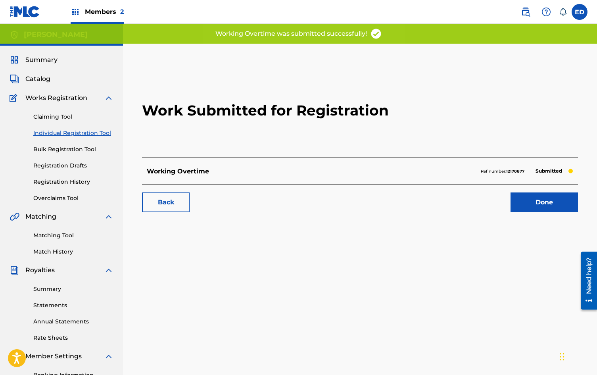
click at [547, 206] on link "Done" at bounding box center [543, 202] width 67 height 20
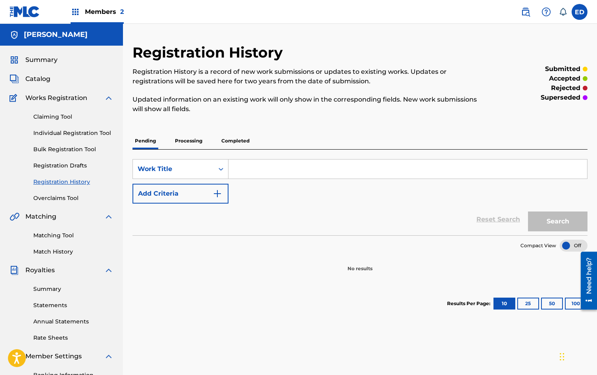
click at [198, 142] on p "Processing" at bounding box center [188, 140] width 32 height 17
click at [232, 141] on p "Completed" at bounding box center [235, 140] width 33 height 17
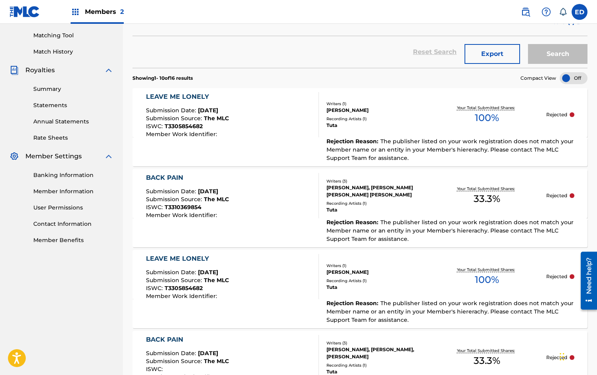
scroll to position [198, 0]
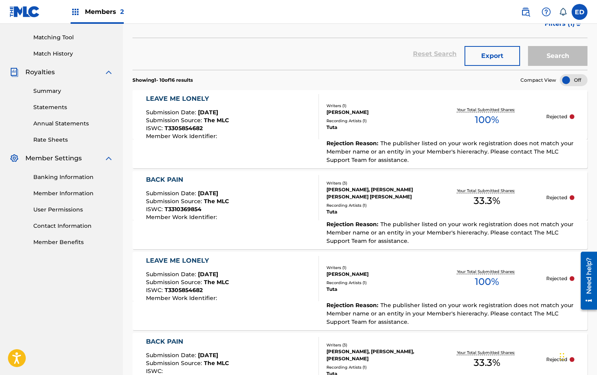
click at [584, 12] on label at bounding box center [579, 12] width 16 height 16
click at [579, 12] on input "ED [PERSON_NAME] [PERSON_NAME][EMAIL_ADDRESS][DOMAIN_NAME] Notification Prefere…" at bounding box center [579, 12] width 0 height 0
click at [67, 197] on div "Banking Information Member Information User Permissions Contact Information Mem…" at bounding box center [62, 204] width 104 height 83
click at [62, 194] on link "Member Information" at bounding box center [73, 193] width 80 height 8
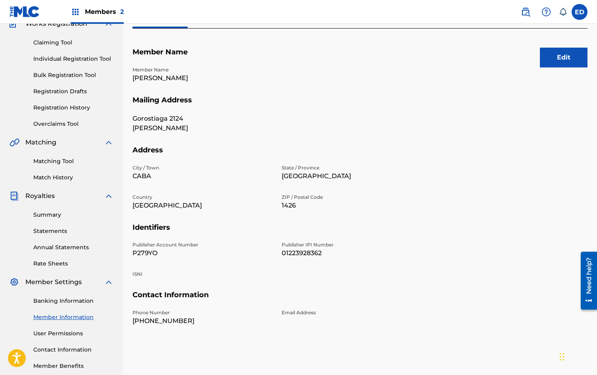
scroll to position [77, 0]
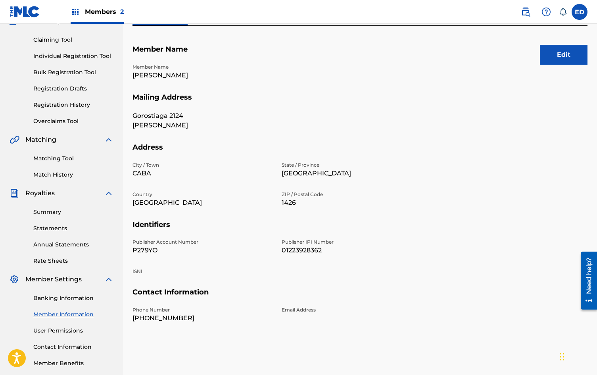
click at [572, 59] on button "Edit" at bounding box center [564, 55] width 48 height 20
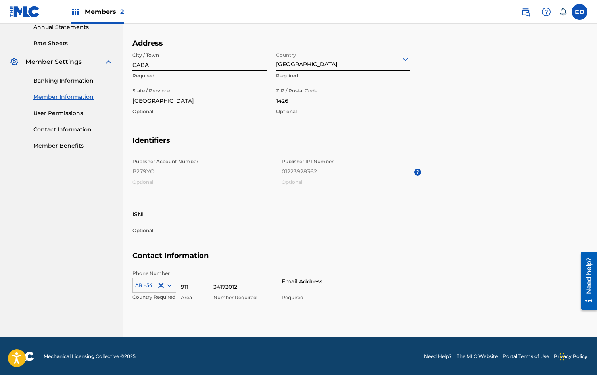
scroll to position [294, 0]
click at [271, 173] on div "Publisher Account Number P279YO Optional Publisher IPI Number 01223928362 Optio…" at bounding box center [276, 202] width 289 height 97
click at [299, 185] on span "Publisher IPI Number 01223928362 Optional ?" at bounding box center [351, 172] width 140 height 36
click at [210, 167] on div "Publisher Account Number P279YO Optional Publisher IPI Number 01223928362 Optio…" at bounding box center [276, 202] width 289 height 97
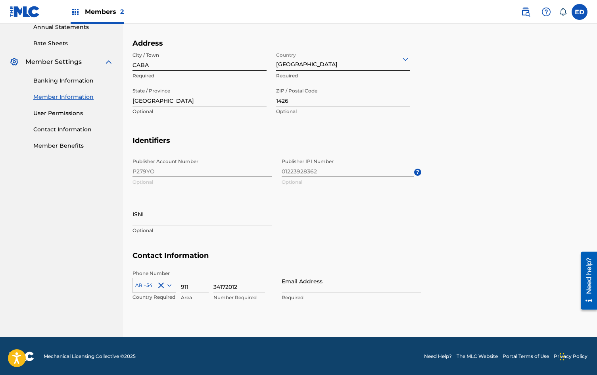
click at [209, 172] on div "Publisher Account Number P279YO Optional Publisher IPI Number 01223928362 Optio…" at bounding box center [276, 202] width 289 height 97
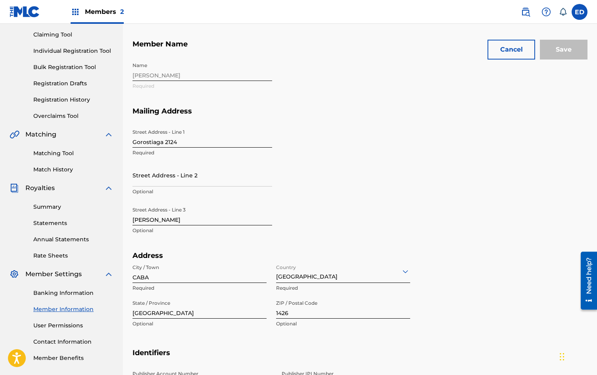
scroll to position [0, 0]
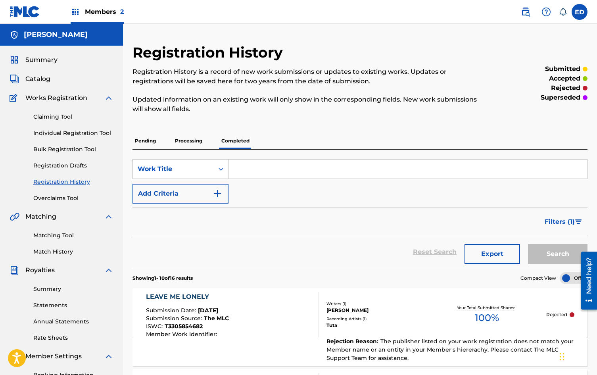
click at [584, 16] on label at bounding box center [579, 12] width 16 height 16
click at [579, 12] on input "ED [PERSON_NAME] [PERSON_NAME][EMAIL_ADDRESS][DOMAIN_NAME] Notification Prefere…" at bounding box center [579, 12] width 0 height 0
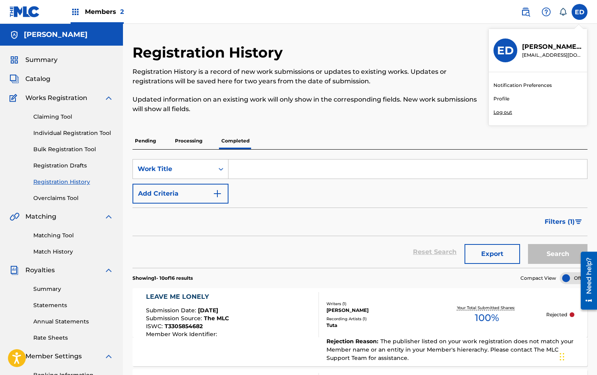
click at [408, 107] on p "Updated information on an existing work will only show in the corresponding fie…" at bounding box center [307, 104] width 350 height 19
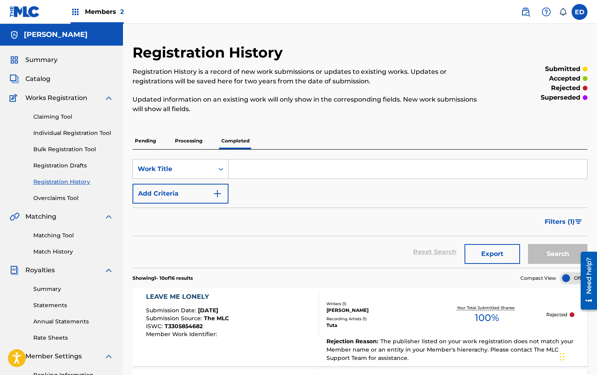
click at [86, 10] on span "Members 2" at bounding box center [104, 11] width 39 height 9
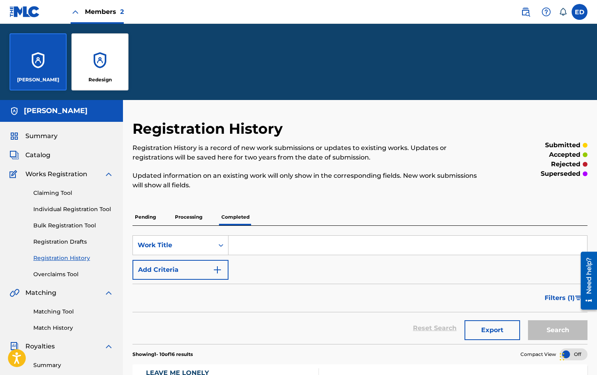
click at [99, 59] on div "Redesign" at bounding box center [99, 61] width 57 height 57
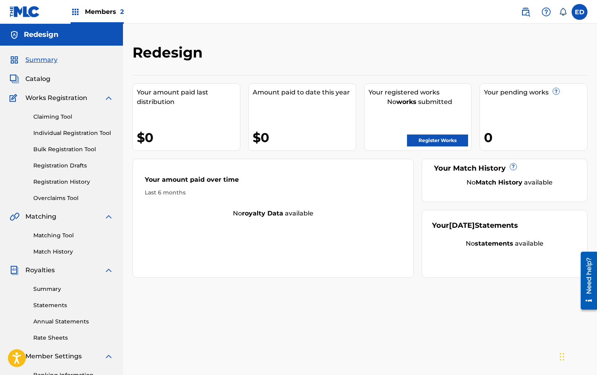
click at [100, 14] on span "Members 2" at bounding box center [104, 11] width 39 height 9
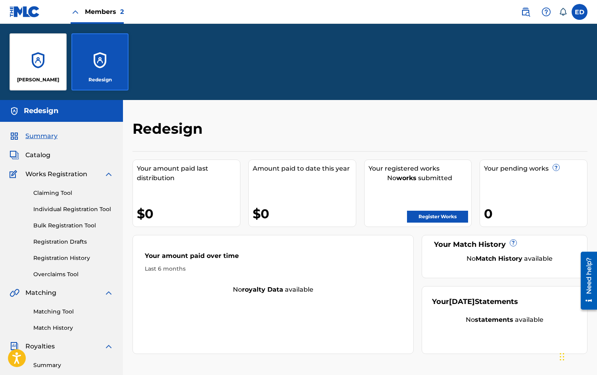
click at [37, 83] on p "[PERSON_NAME]" at bounding box center [38, 79] width 42 height 7
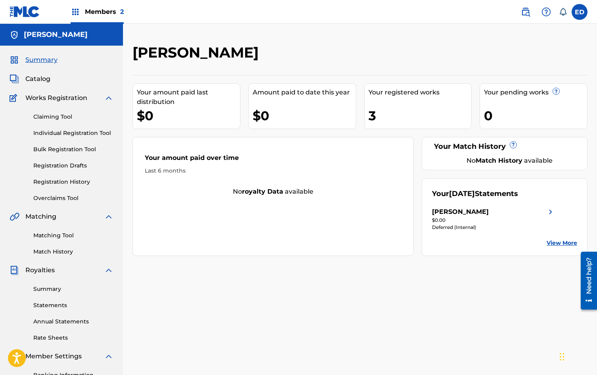
click at [111, 9] on span "Members 2" at bounding box center [104, 11] width 39 height 9
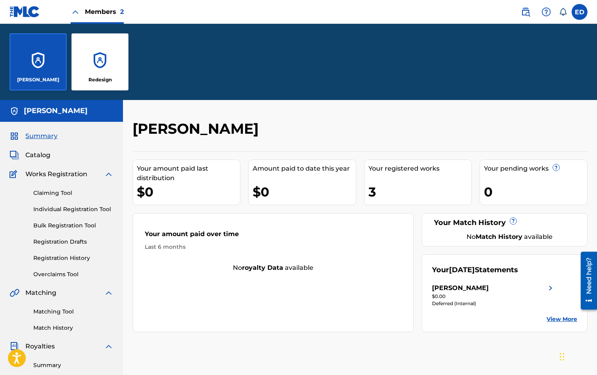
click at [99, 62] on div "Redesign" at bounding box center [99, 61] width 57 height 57
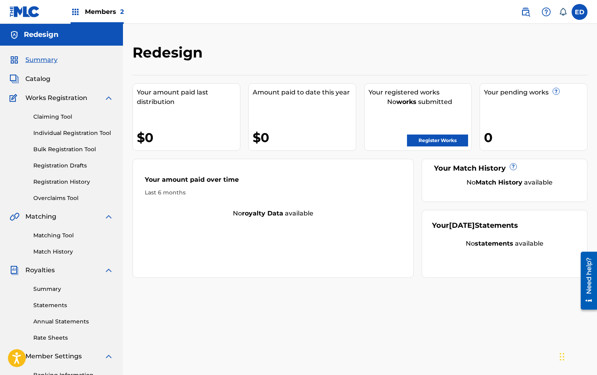
click at [112, 13] on span "Members 2" at bounding box center [104, 11] width 39 height 9
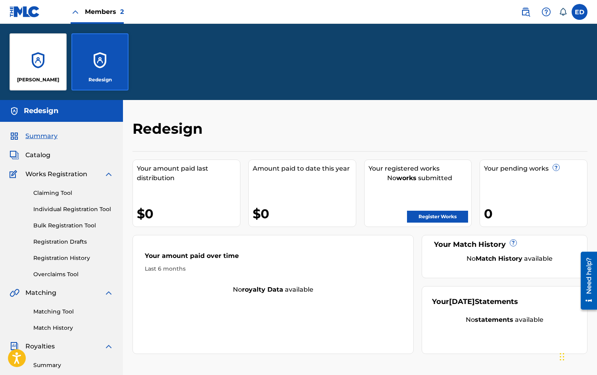
click at [44, 78] on p "[PERSON_NAME]" at bounding box center [38, 79] width 42 height 7
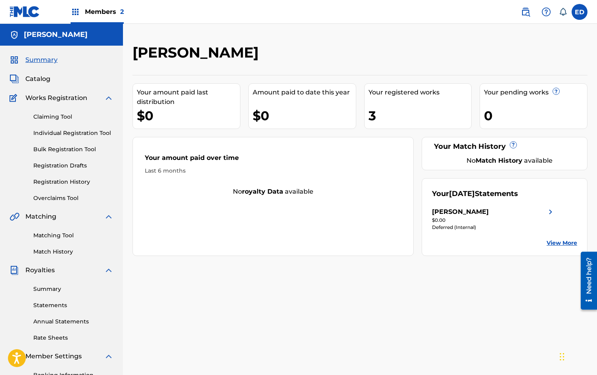
click at [84, 18] on div "Members 2" at bounding box center [97, 11] width 53 height 23
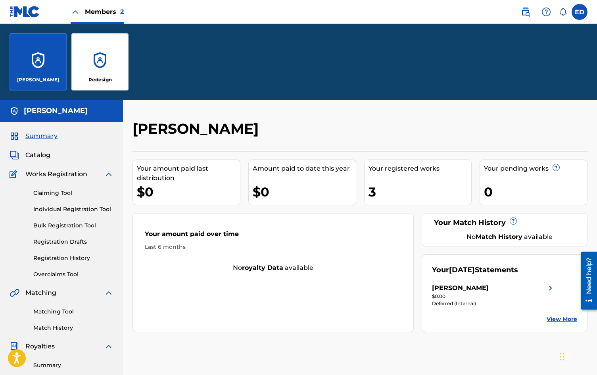
click at [110, 68] on div "Redesign" at bounding box center [99, 61] width 57 height 57
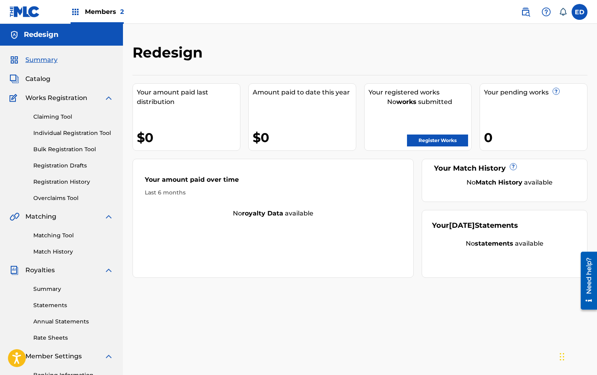
click at [93, 15] on span "Members 2" at bounding box center [104, 11] width 39 height 9
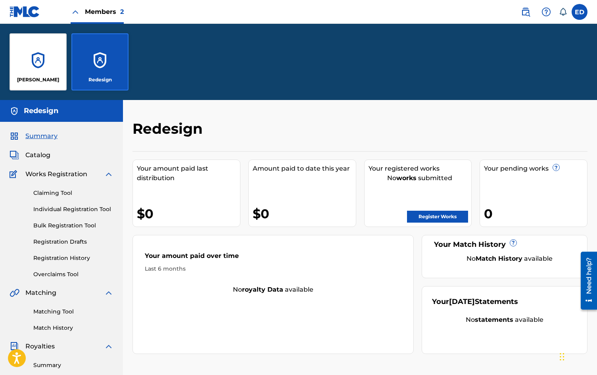
click at [38, 70] on div "[PERSON_NAME]" at bounding box center [38, 61] width 57 height 57
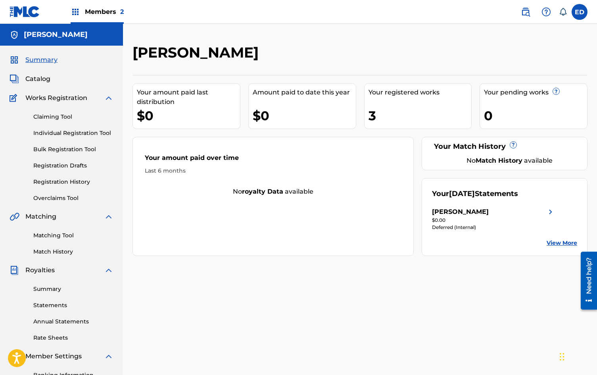
click at [107, 19] on div "Members 2" at bounding box center [97, 11] width 53 height 23
click at [88, 17] on div "Members 2" at bounding box center [97, 11] width 53 height 23
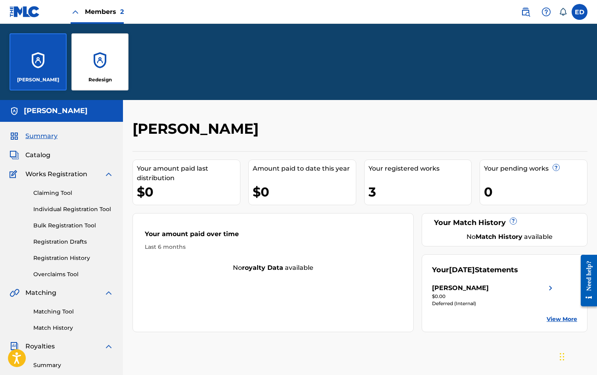
click at [93, 61] on div "Redesign" at bounding box center [99, 61] width 57 height 57
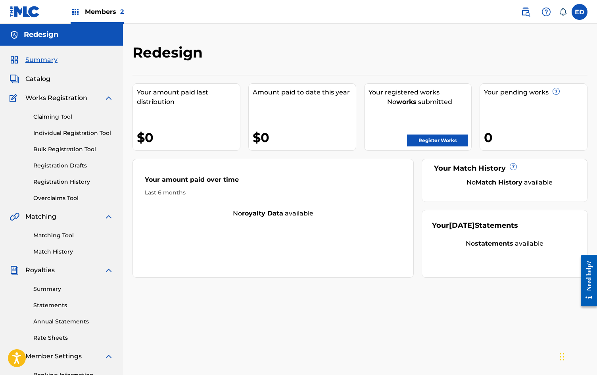
click at [82, 13] on div "Members 2" at bounding box center [97, 11] width 53 height 23
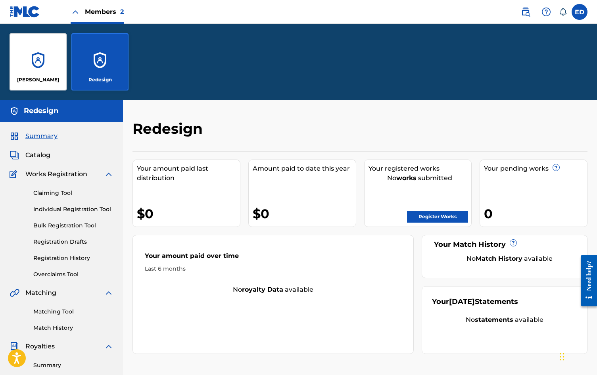
click at [60, 55] on div "[PERSON_NAME]" at bounding box center [38, 61] width 57 height 57
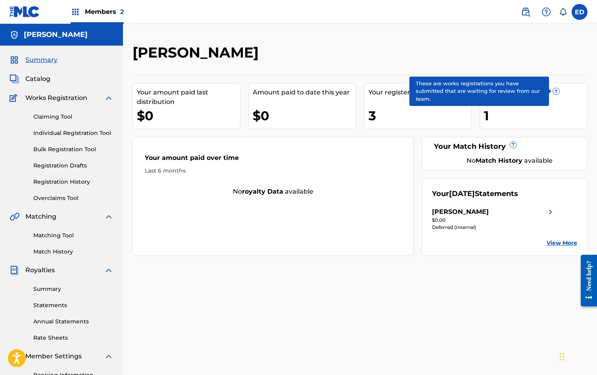
click at [557, 91] on span "?" at bounding box center [556, 91] width 6 height 6
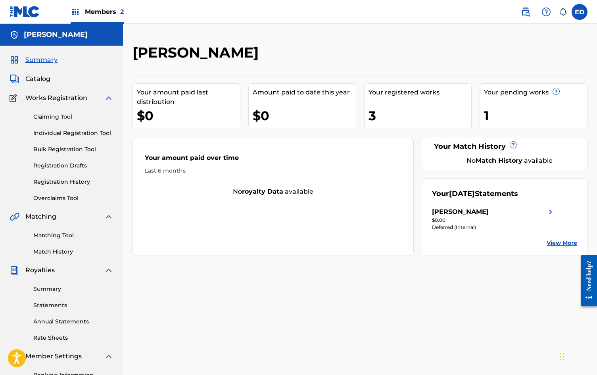
click at [523, 116] on div "1" at bounding box center [535, 116] width 103 height 18
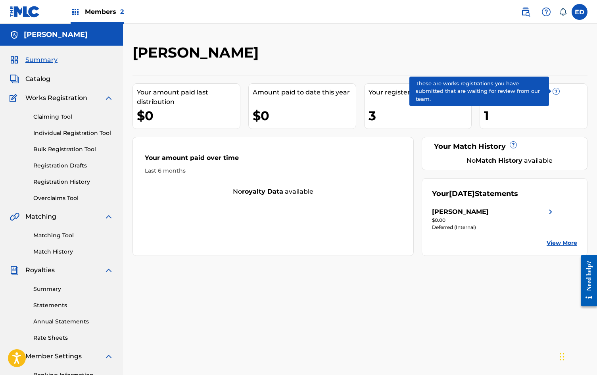
click at [556, 91] on span "?" at bounding box center [556, 91] width 6 height 6
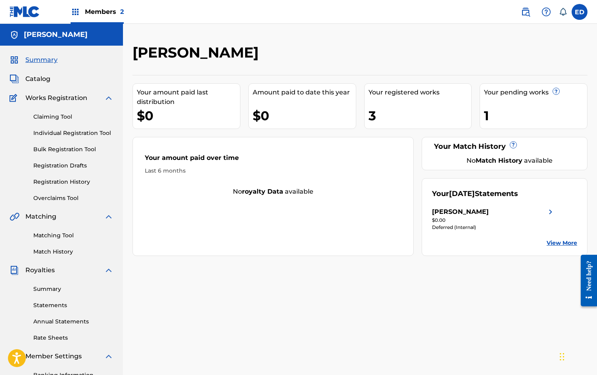
click at [519, 94] on div "Your pending works ?" at bounding box center [535, 93] width 103 height 10
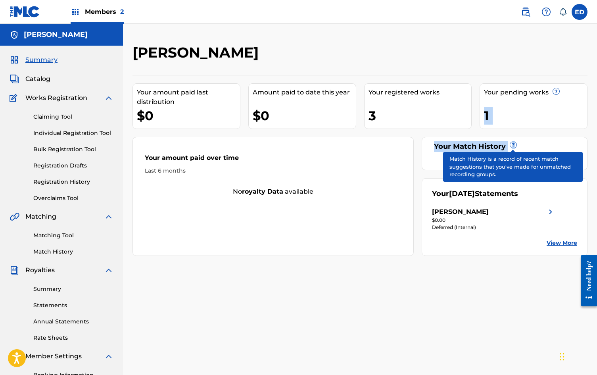
drag, startPoint x: 503, startPoint y: 106, endPoint x: 515, endPoint y: 142, distance: 38.1
click at [515, 142] on div "Your amount paid last distribution $0 Amount paid to date this year $0 Your reg…" at bounding box center [359, 165] width 455 height 181
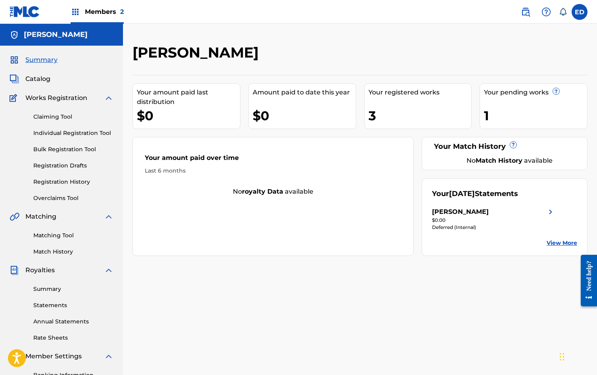
click at [516, 92] on div "Your pending works ?" at bounding box center [535, 93] width 103 height 10
click at [517, 91] on div "Your pending works ?" at bounding box center [535, 93] width 103 height 10
